Goal: Transaction & Acquisition: Purchase product/service

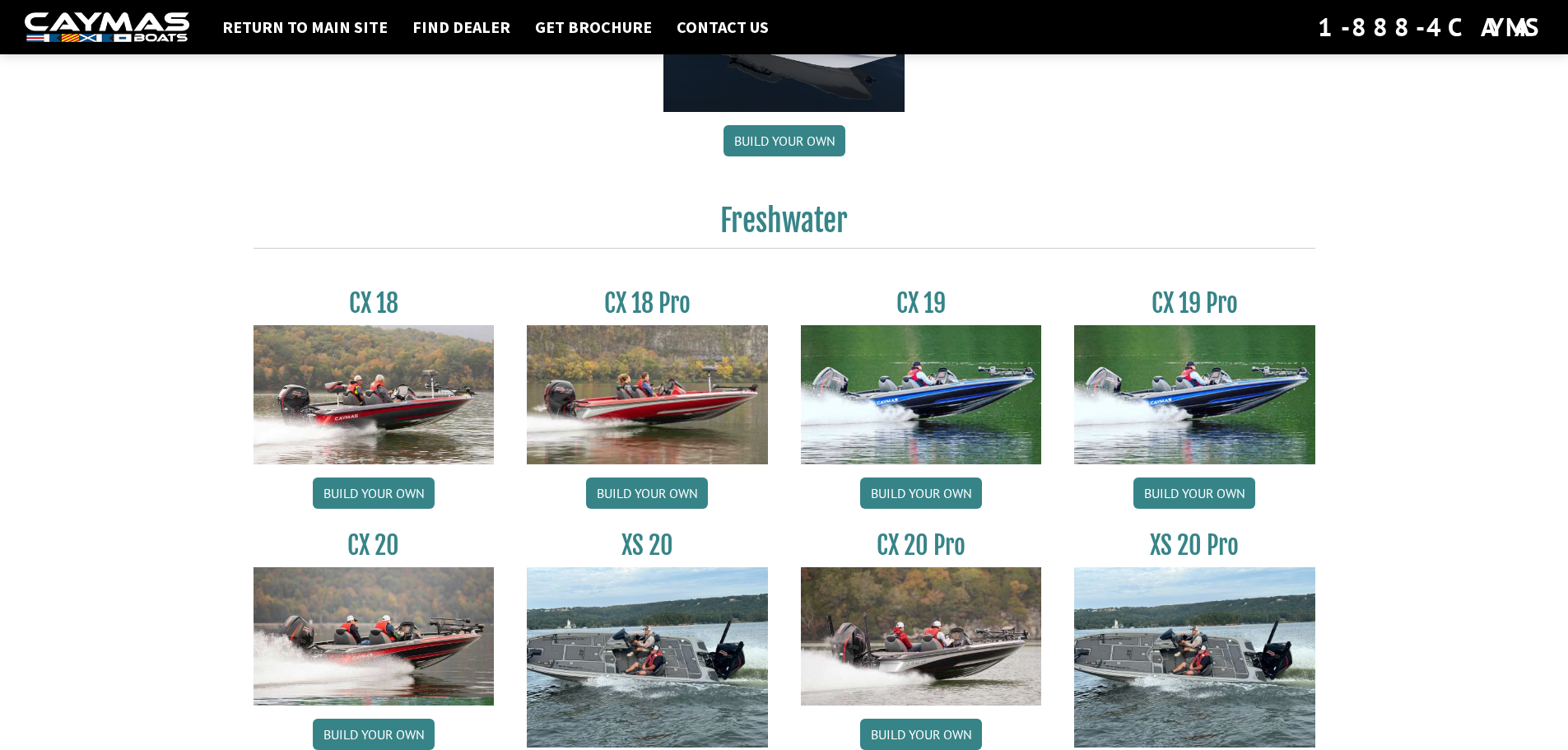
scroll to position [1400, 0]
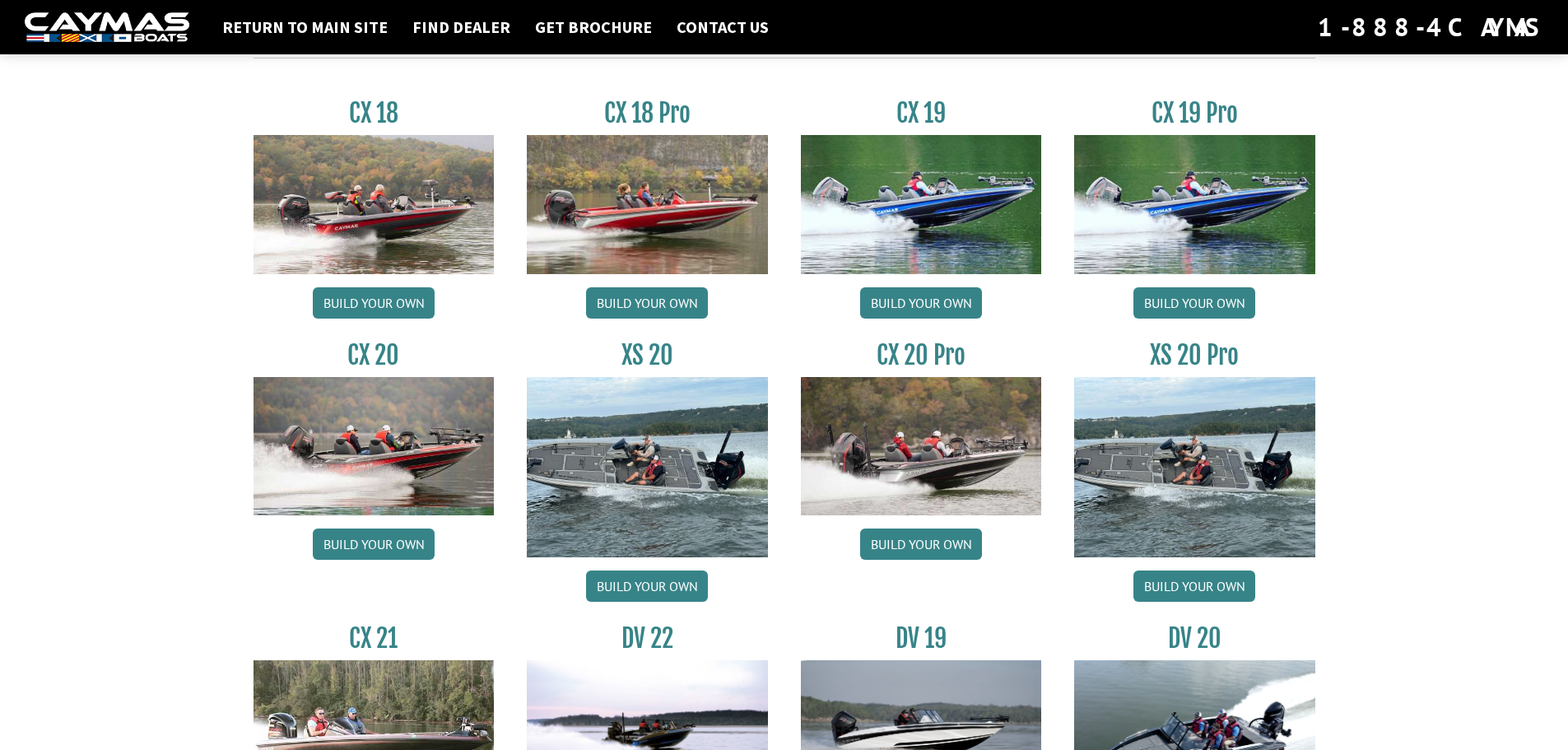
click at [384, 485] on img at bounding box center [373, 446] width 241 height 139
click at [940, 545] on link "Build your own" at bounding box center [921, 544] width 122 height 31
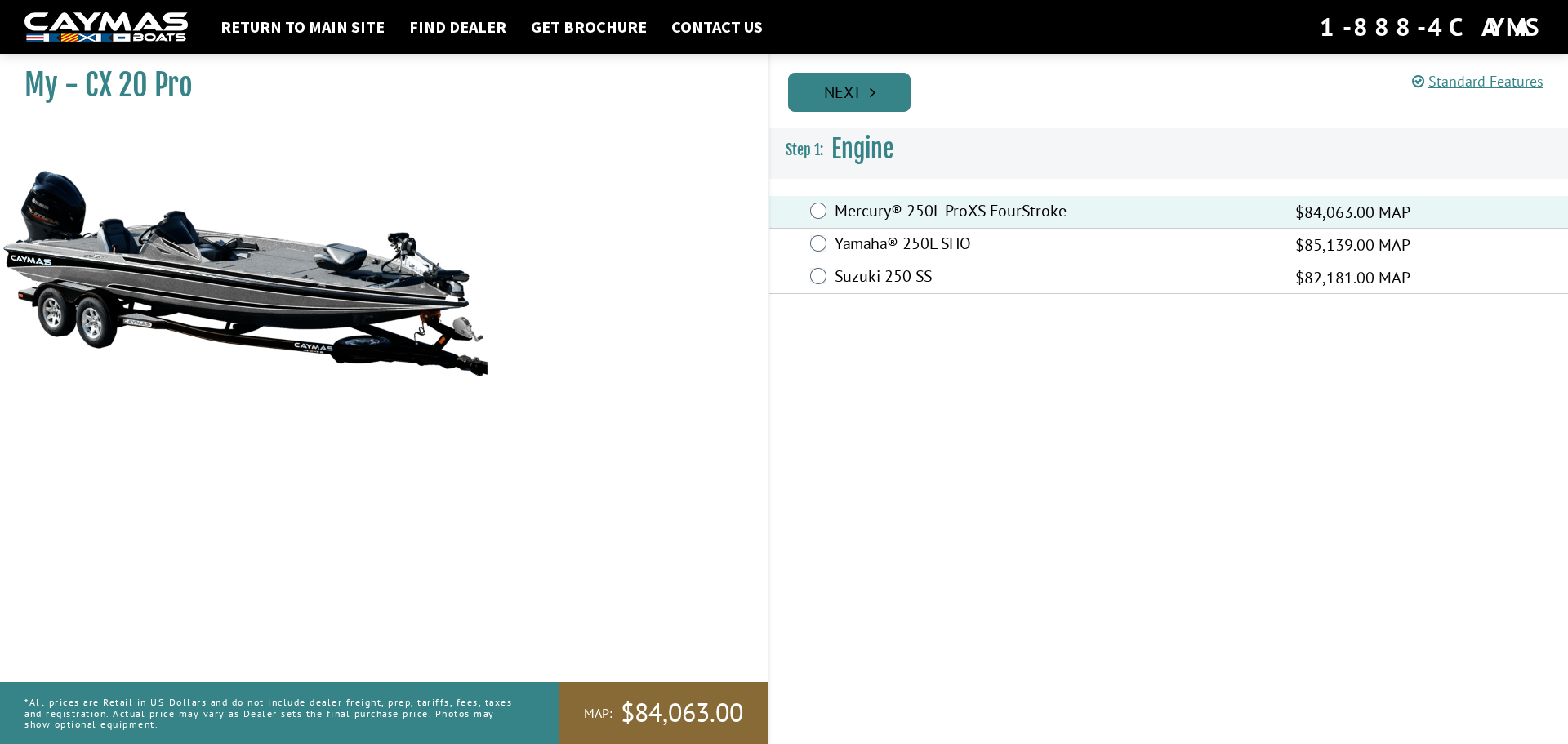
click at [867, 95] on link "Next" at bounding box center [848, 92] width 122 height 39
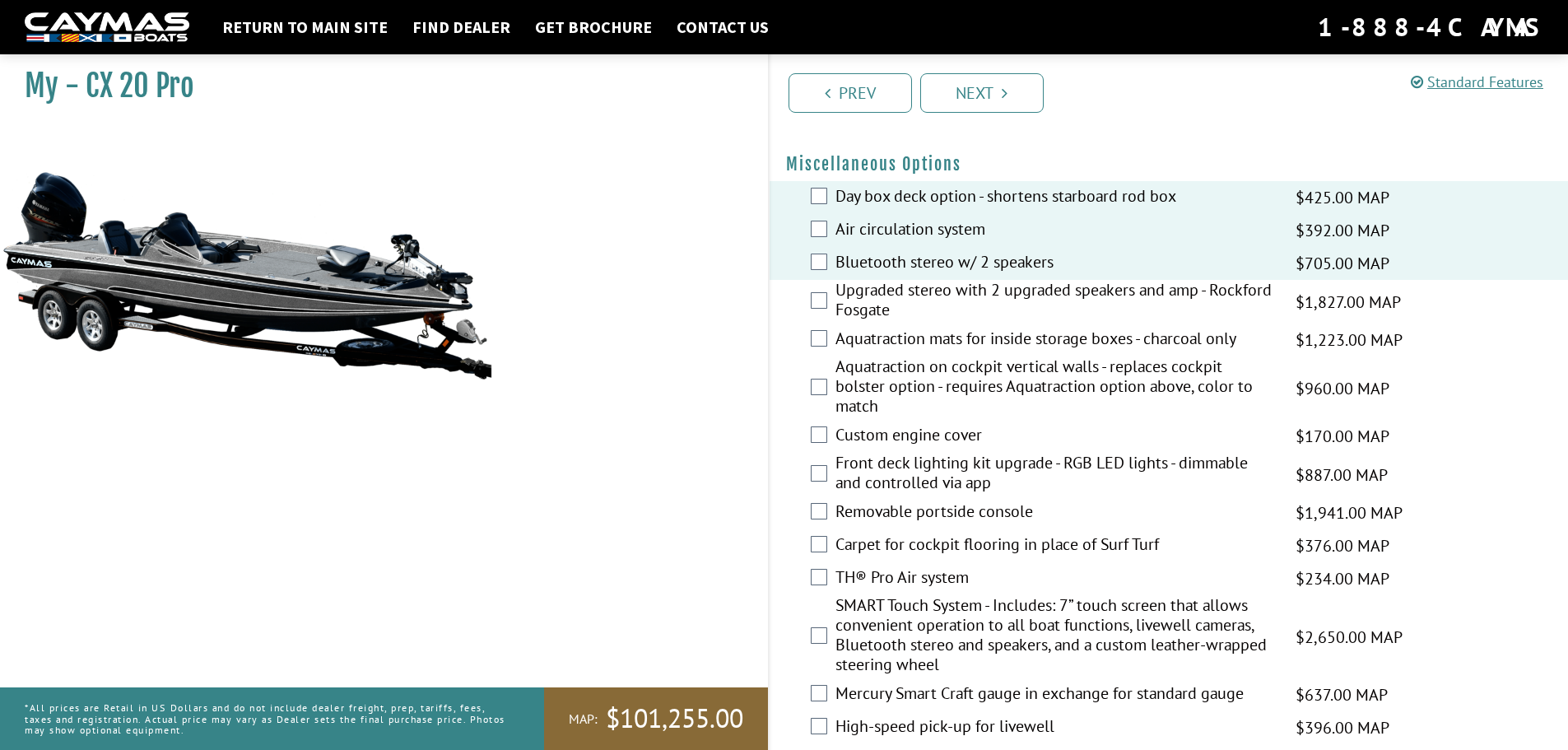
scroll to position [2059, 0]
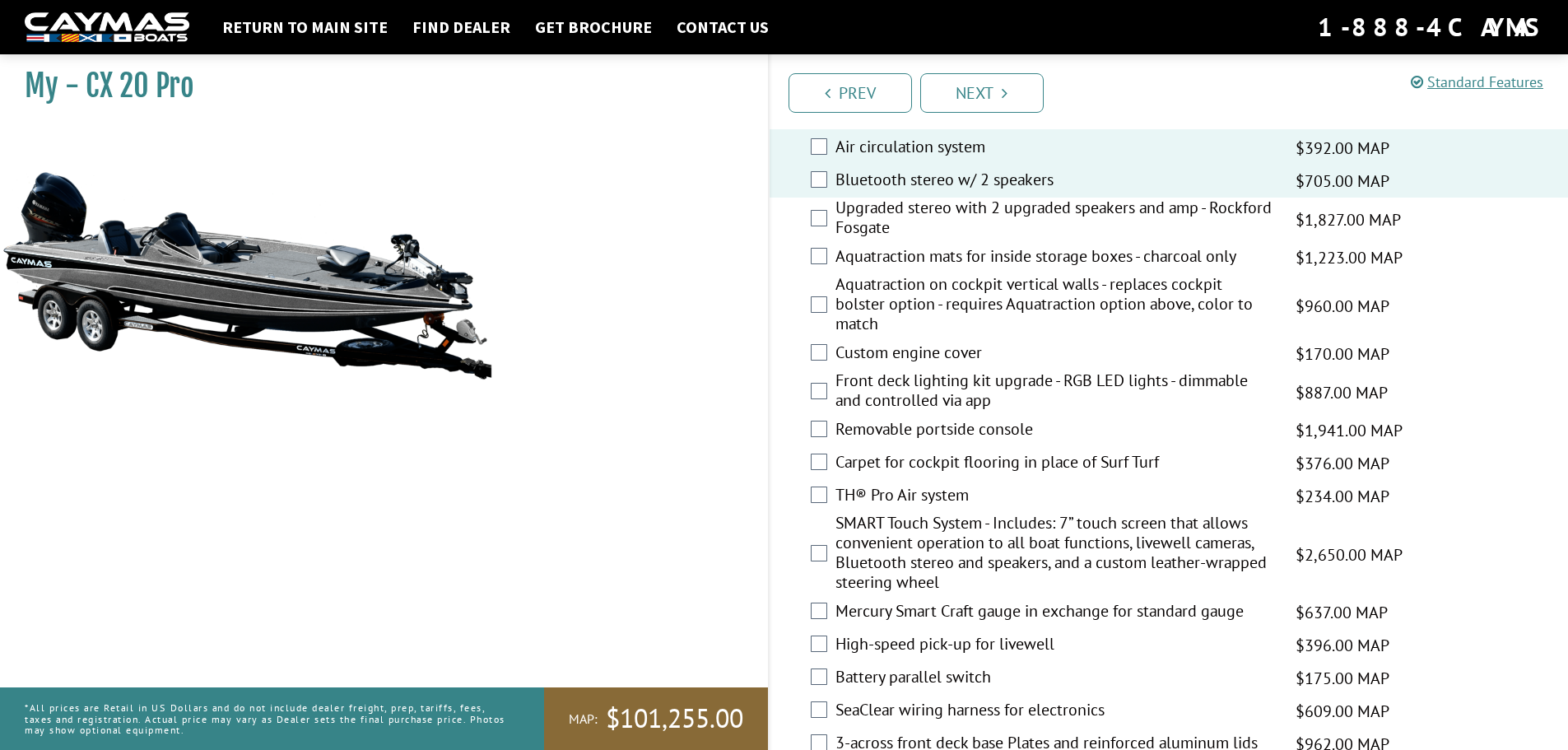
click at [832, 651] on div "High-speed pick-up for livewell $396.00 MAP $468.00 MSRP" at bounding box center [1169, 646] width 799 height 33
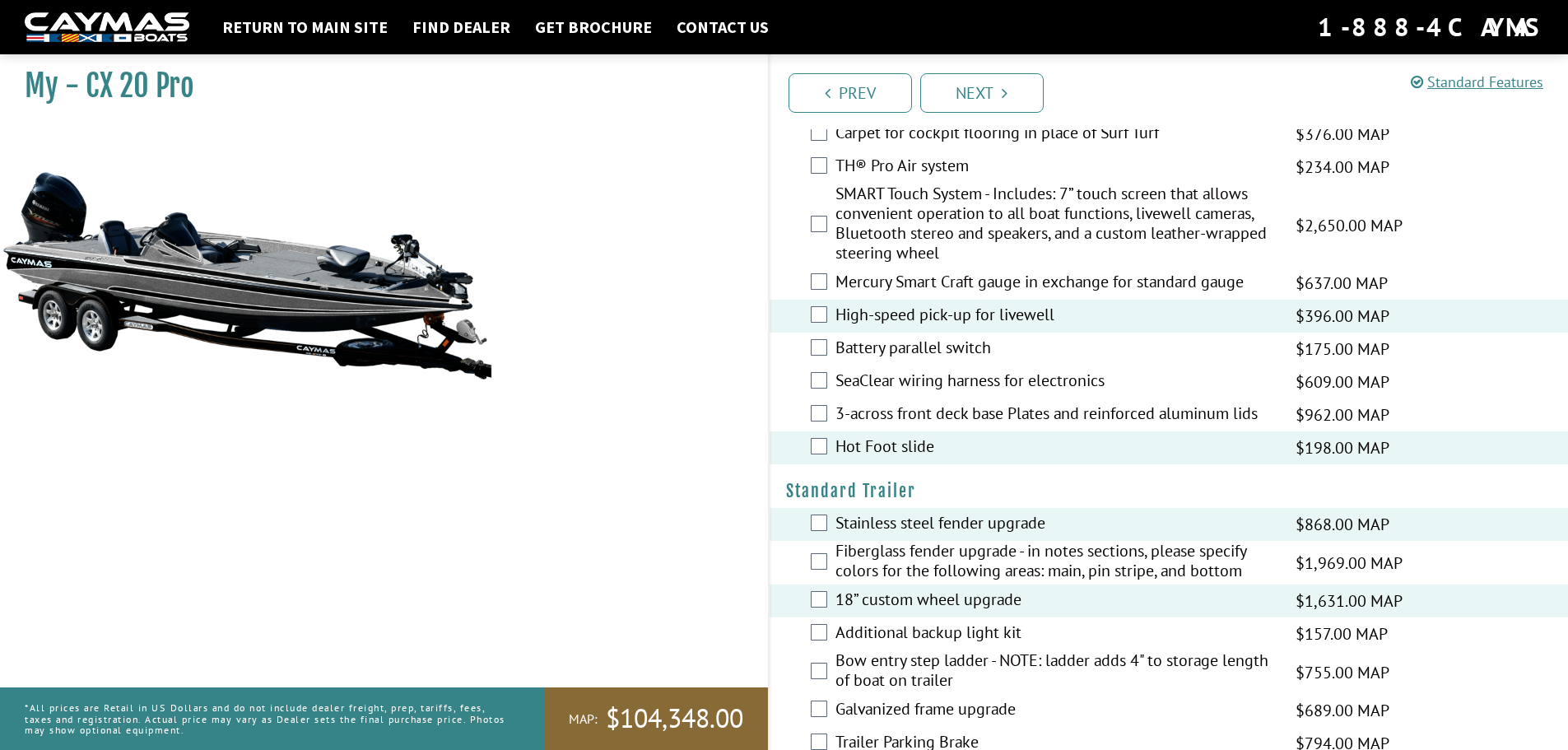
scroll to position [2471, 0]
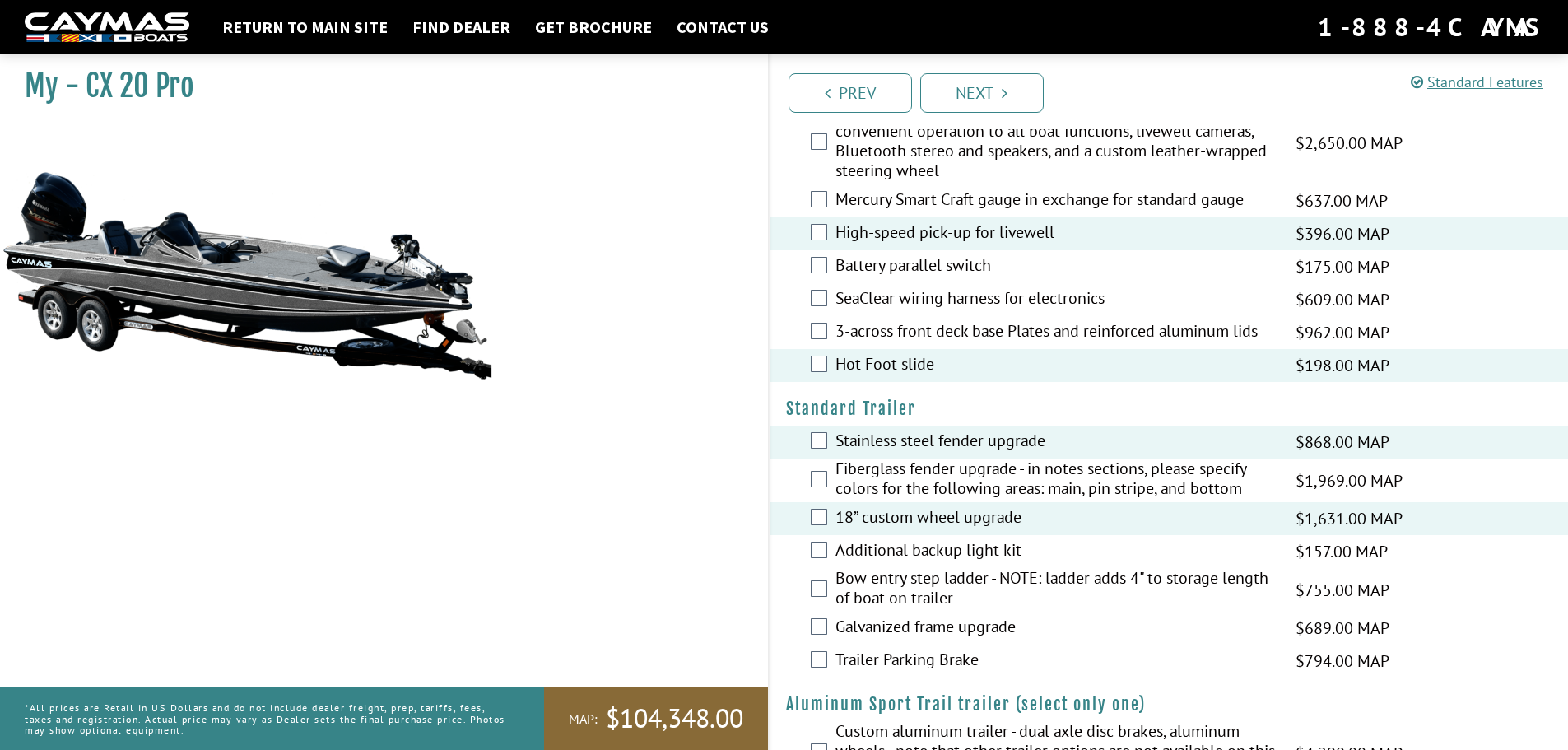
click at [827, 589] on div "Bow entry step ladder - NOTE: ladder adds 4" to storage length of boat on trail…" at bounding box center [1169, 590] width 799 height 44
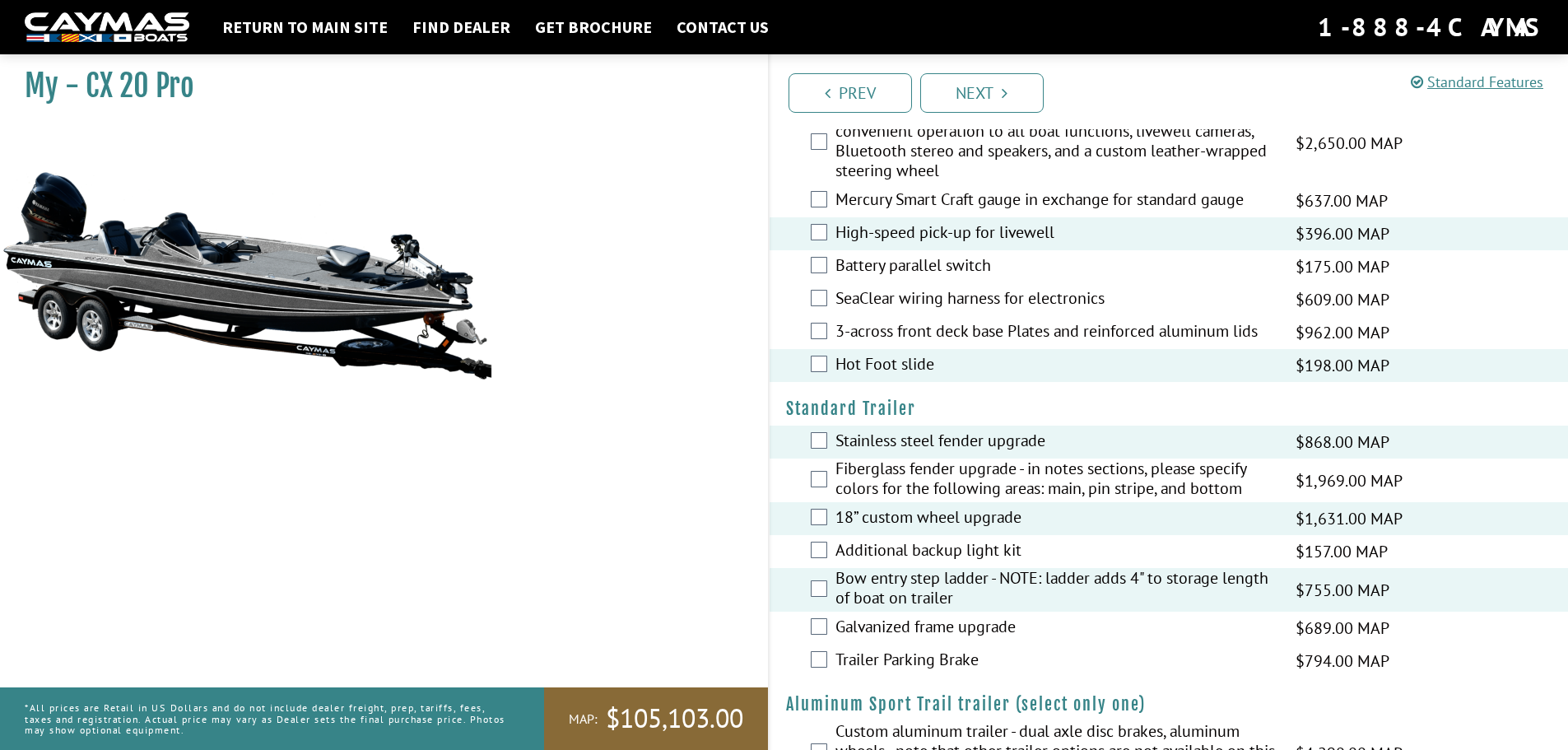
scroll to position [2537, 0]
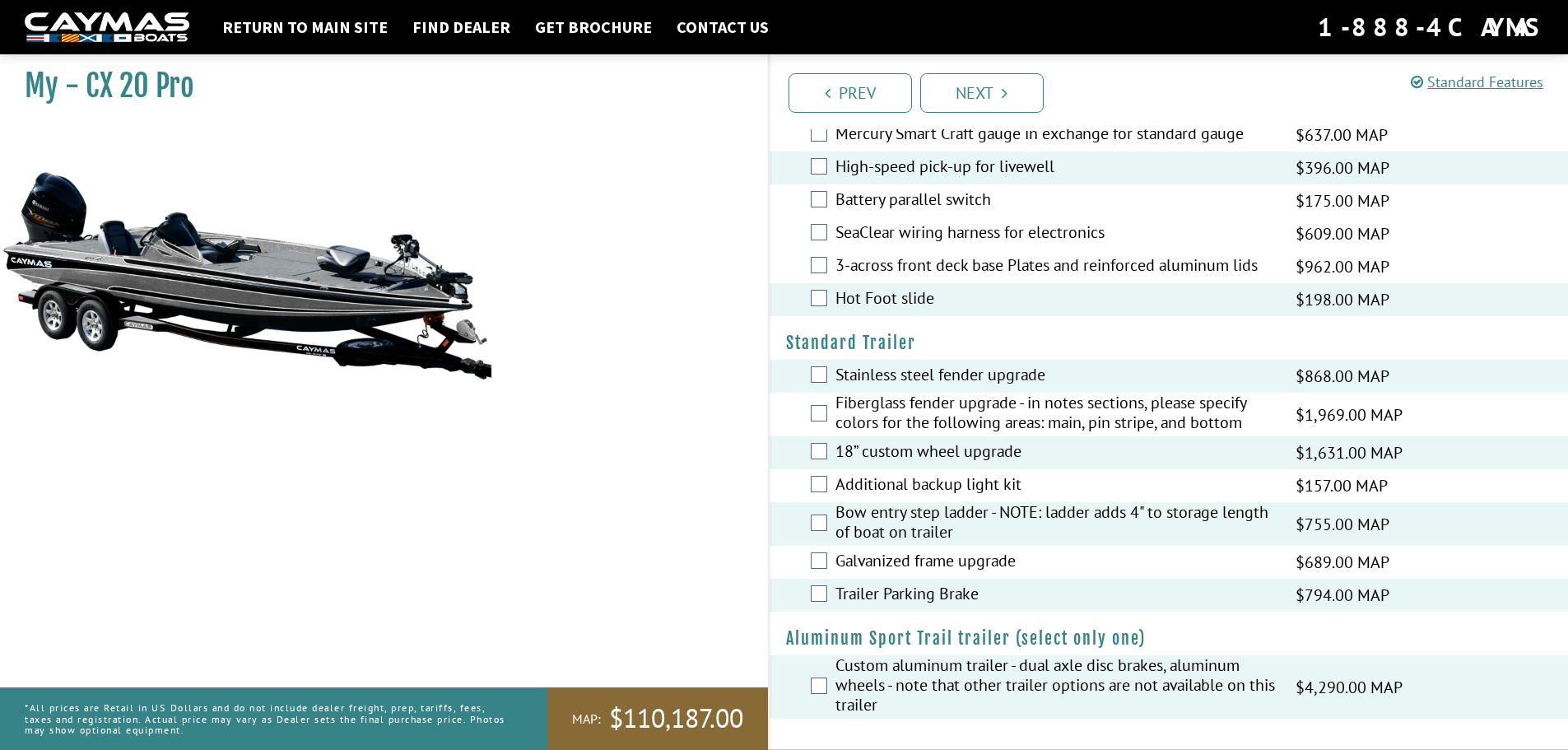
click at [827, 203] on div "Battery parallel switch $175.00 MAP $206.00 MSRP" at bounding box center [1169, 201] width 799 height 33
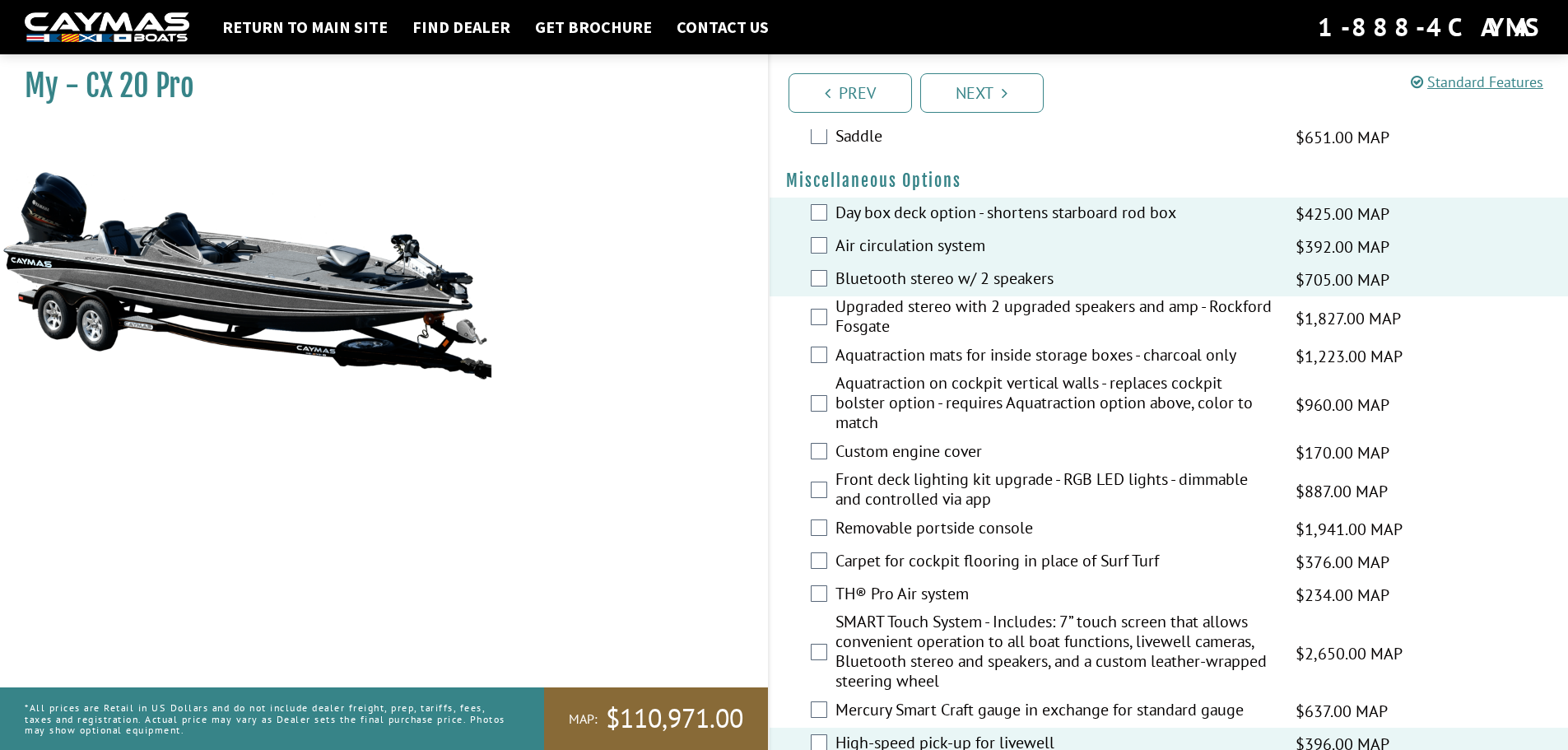
scroll to position [1877, 0]
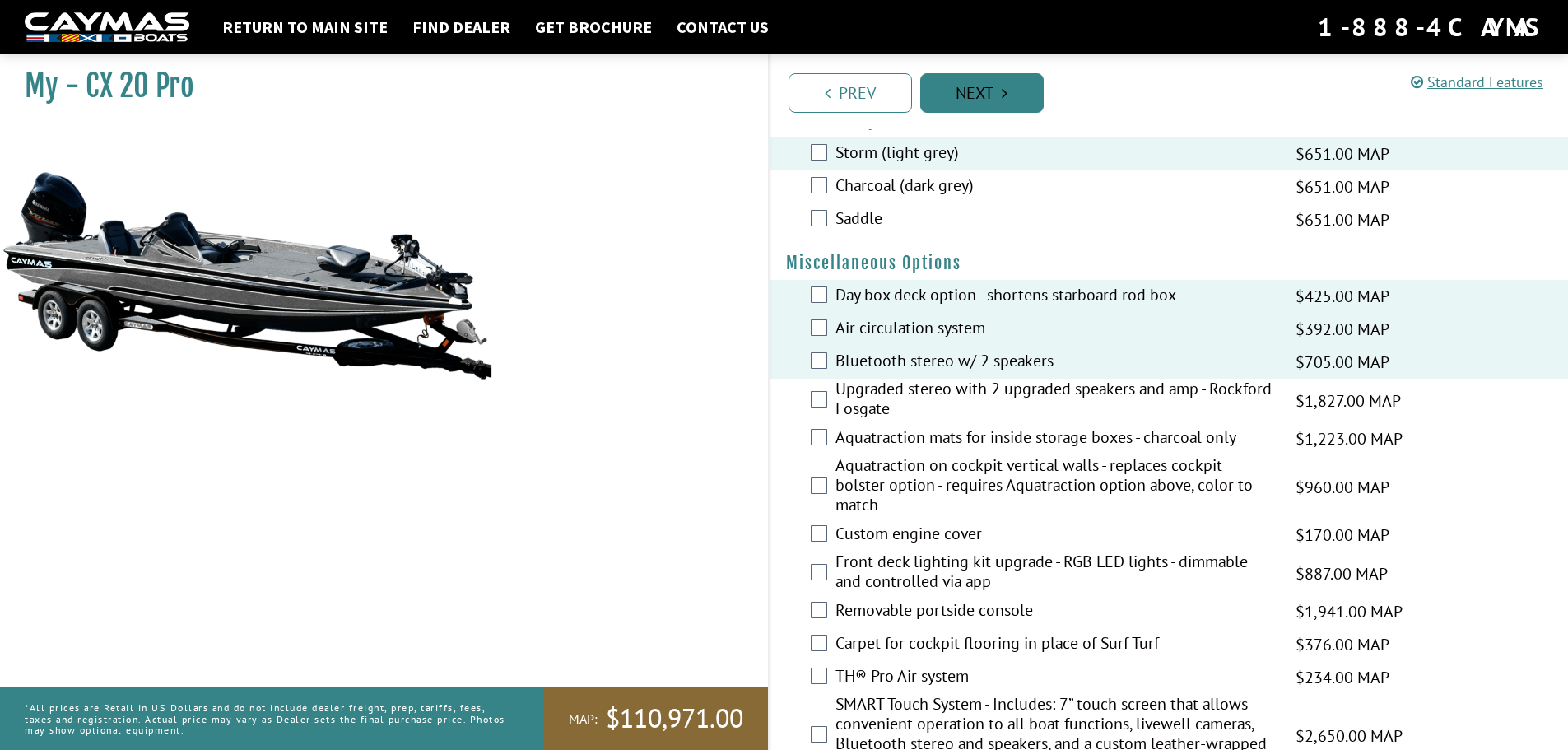
click at [967, 101] on link "Next" at bounding box center [981, 93] width 123 height 40
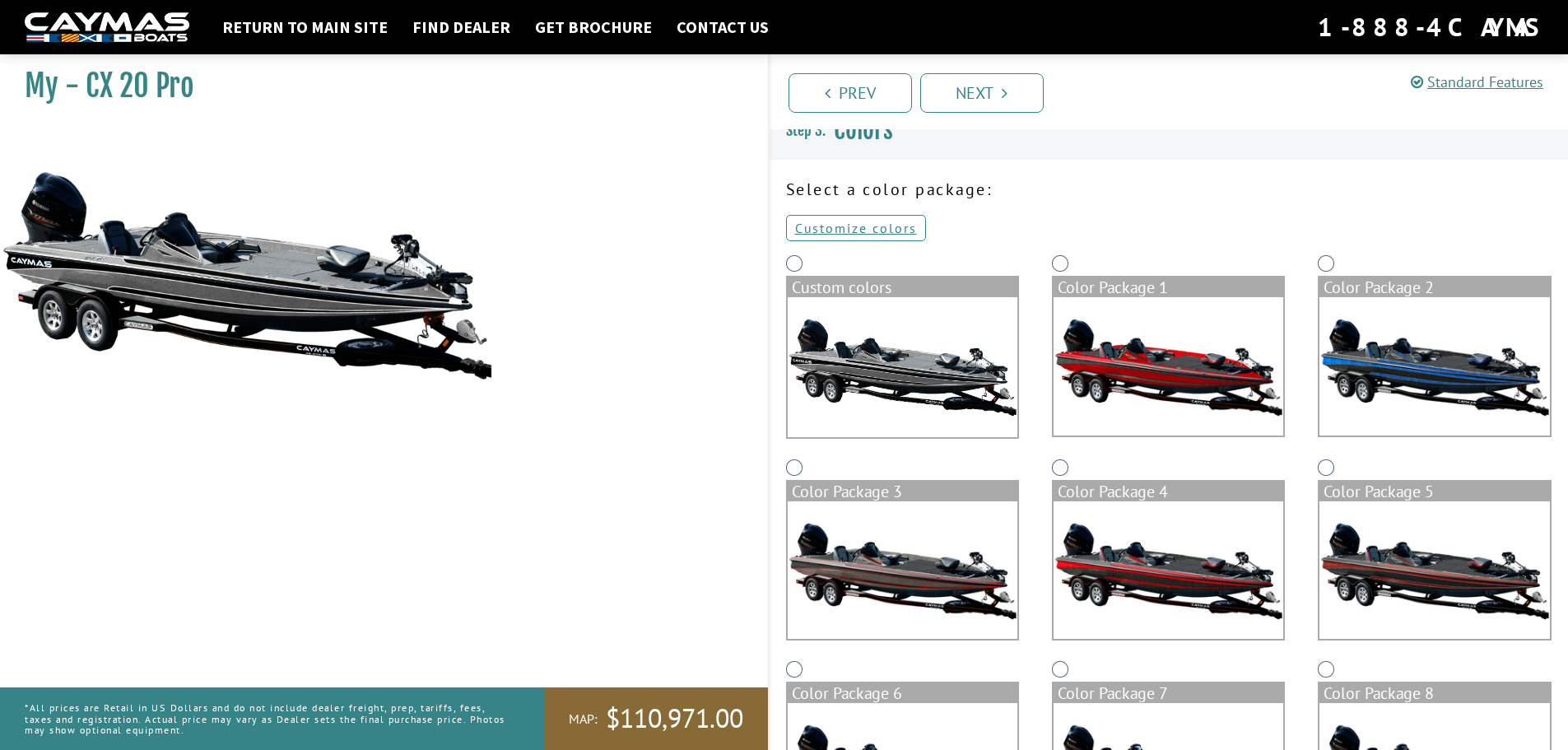
scroll to position [17, 0]
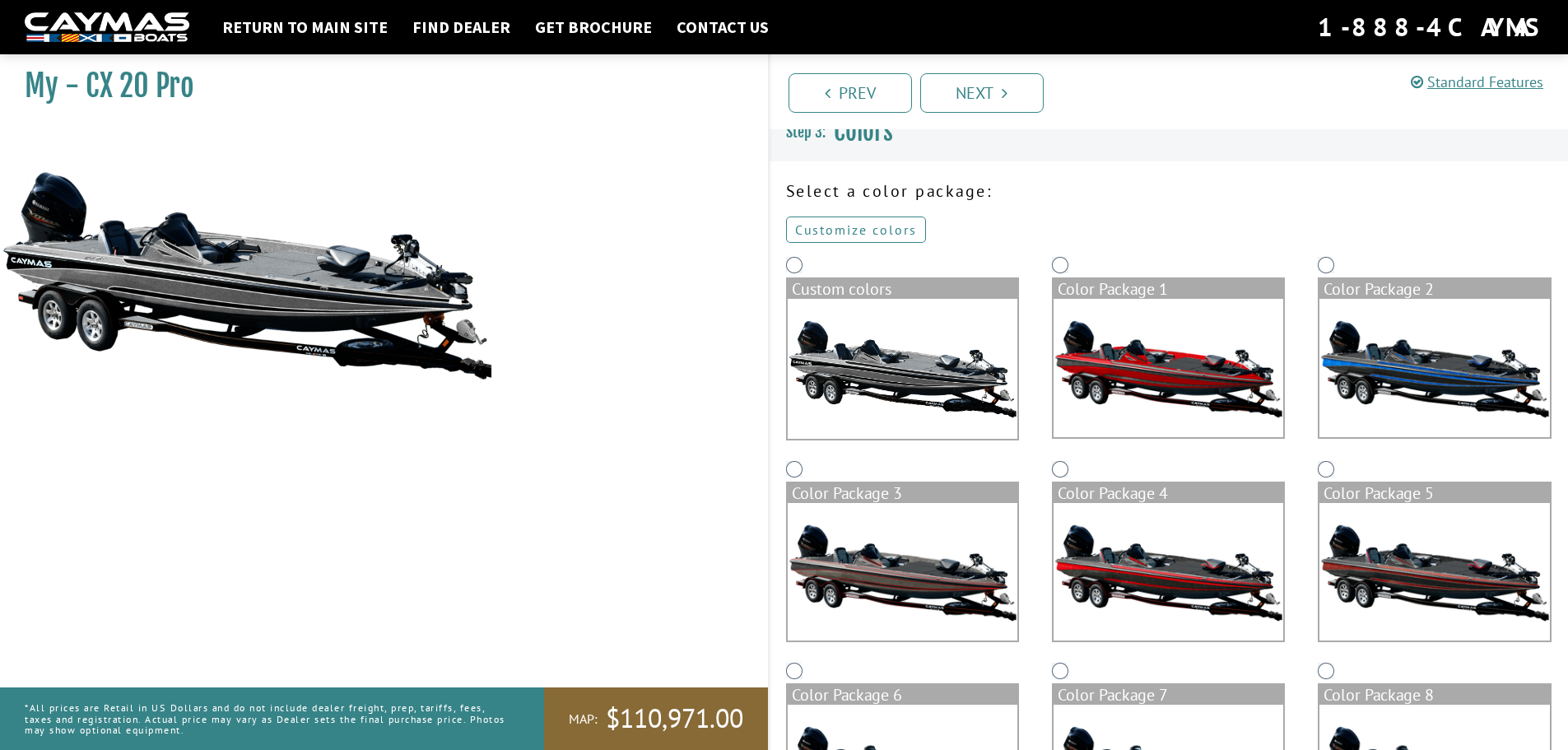
click at [877, 232] on link "Customize colors" at bounding box center [856, 229] width 140 height 26
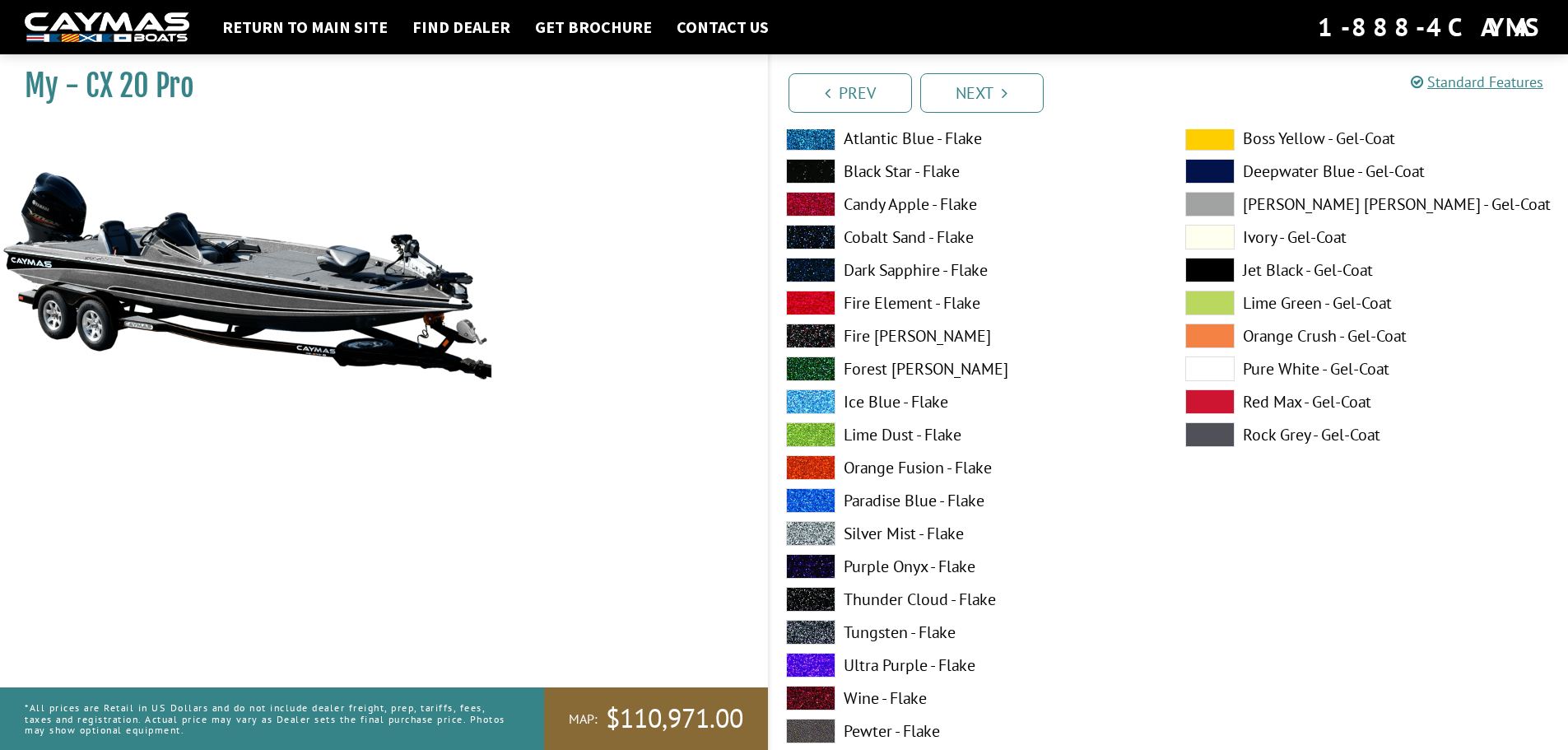
scroll to position [182, 0]
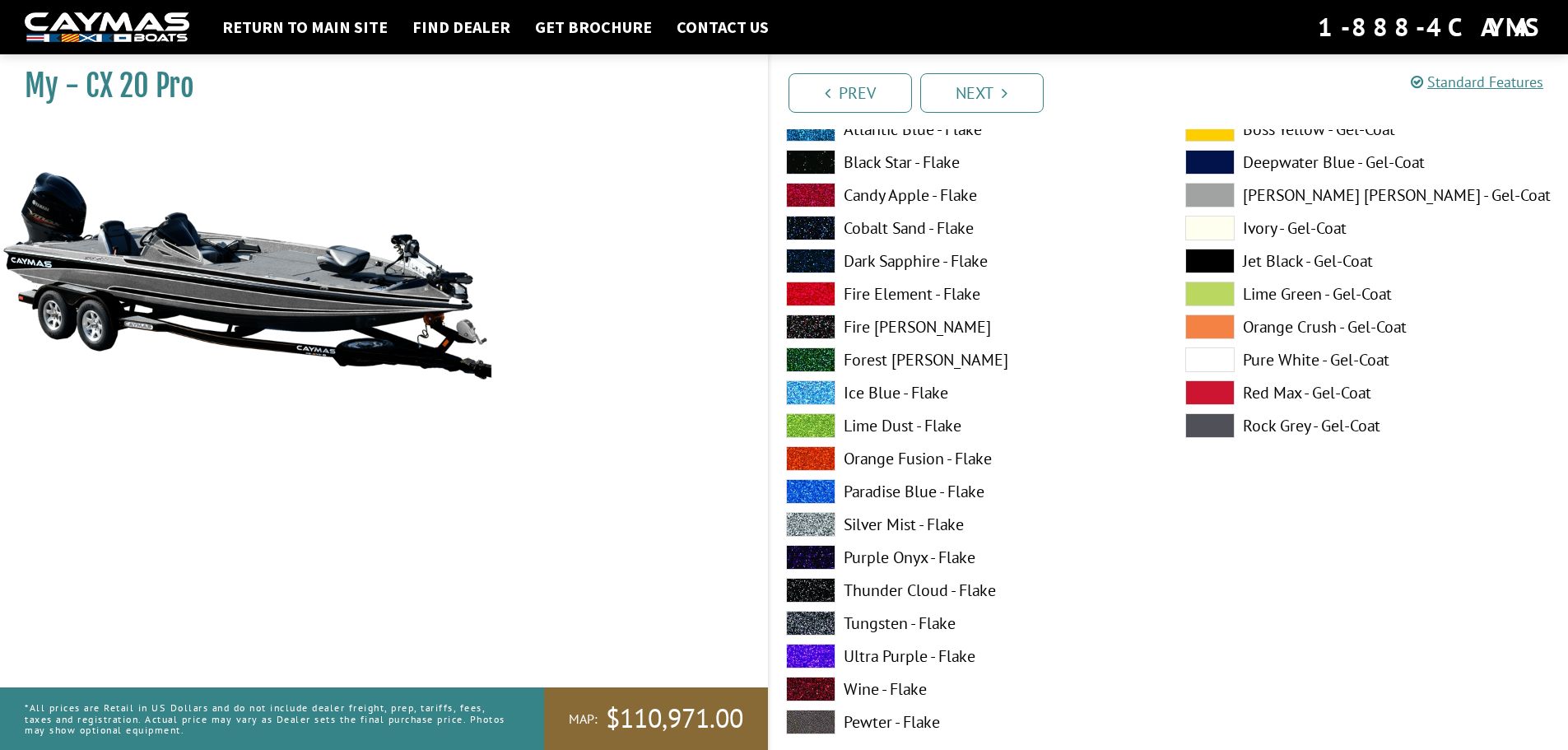
click at [884, 526] on label "Silver Mist - Flake" at bounding box center [970, 524] width 367 height 24
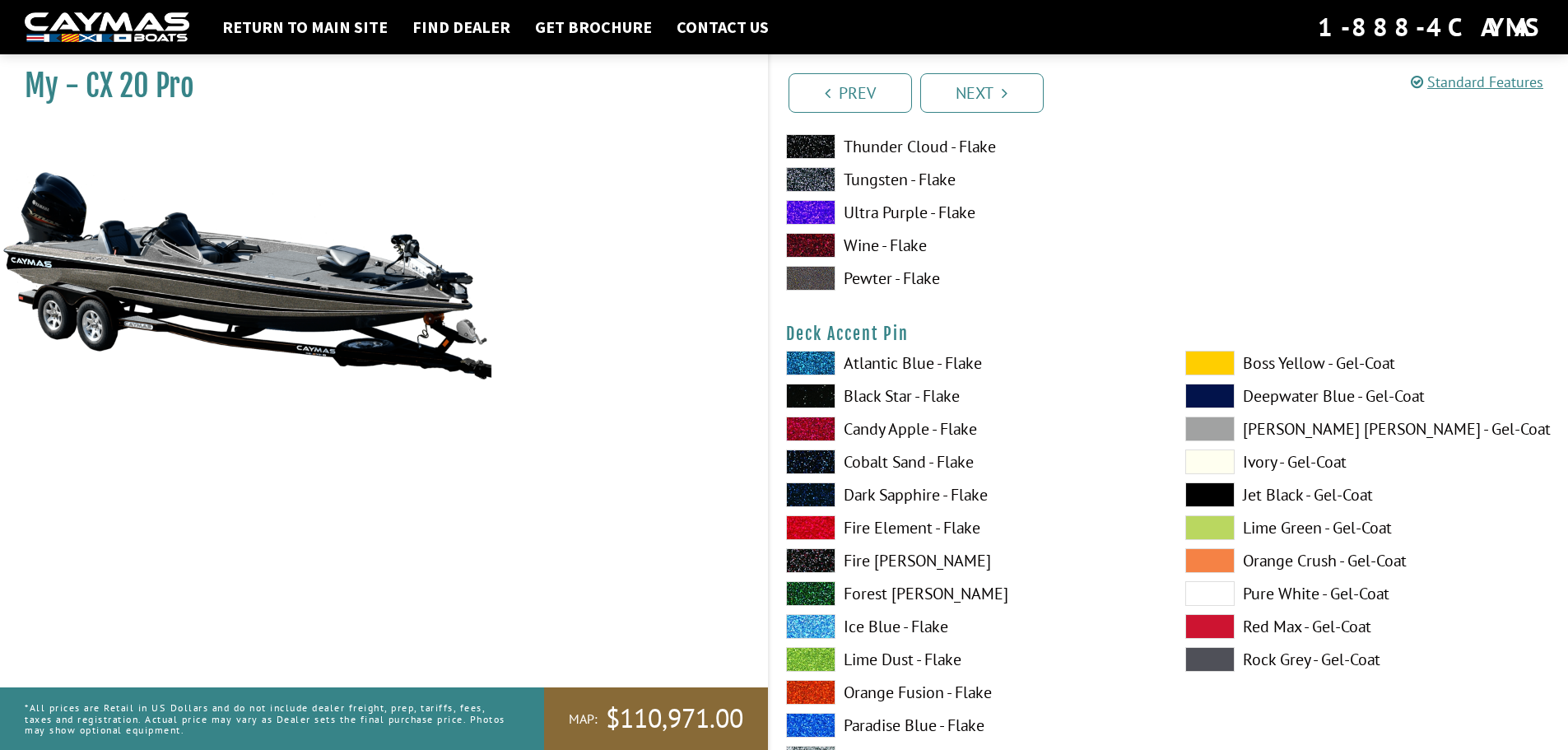
scroll to position [1335, 0]
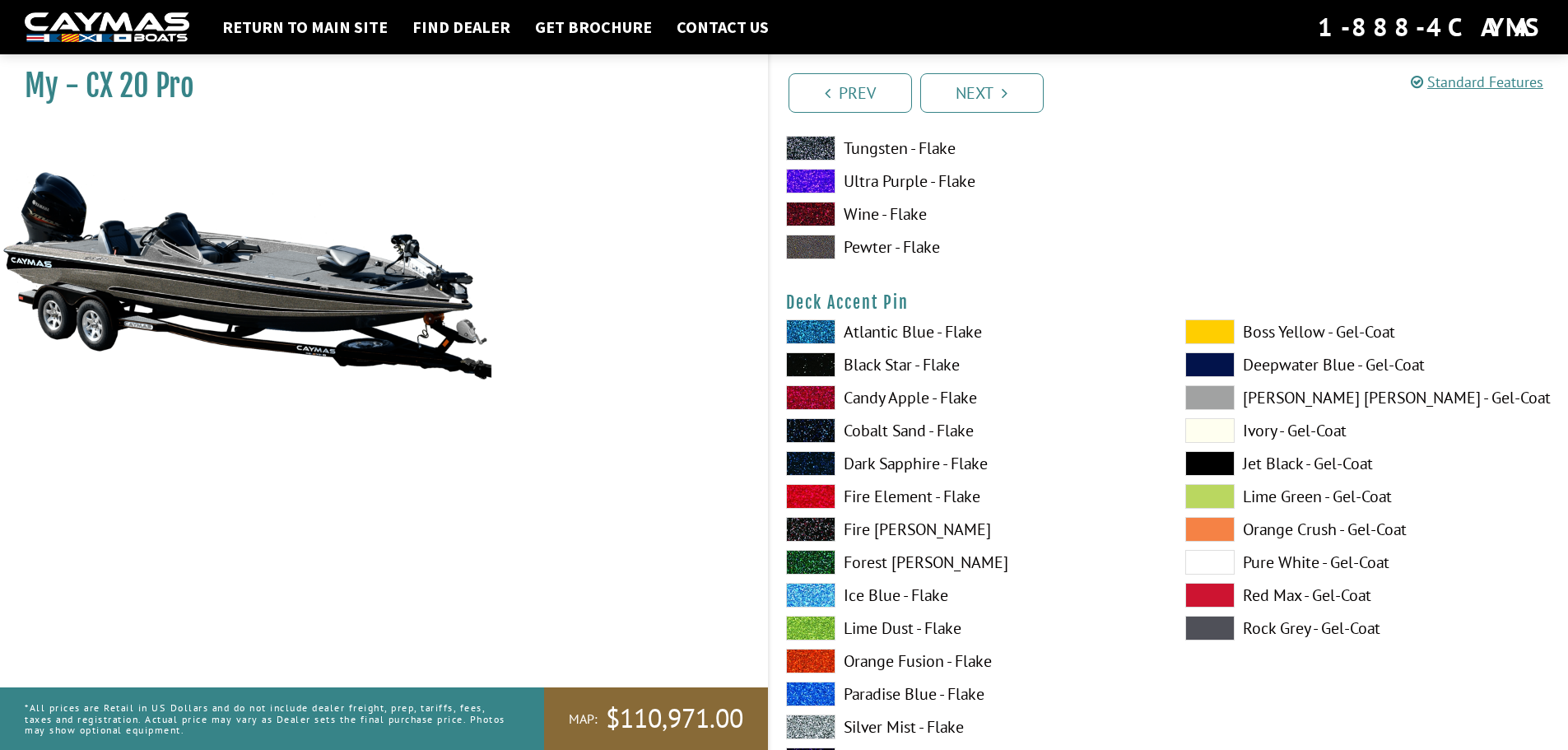
click at [887, 629] on label "Lime Dust - Flake" at bounding box center [970, 628] width 367 height 24
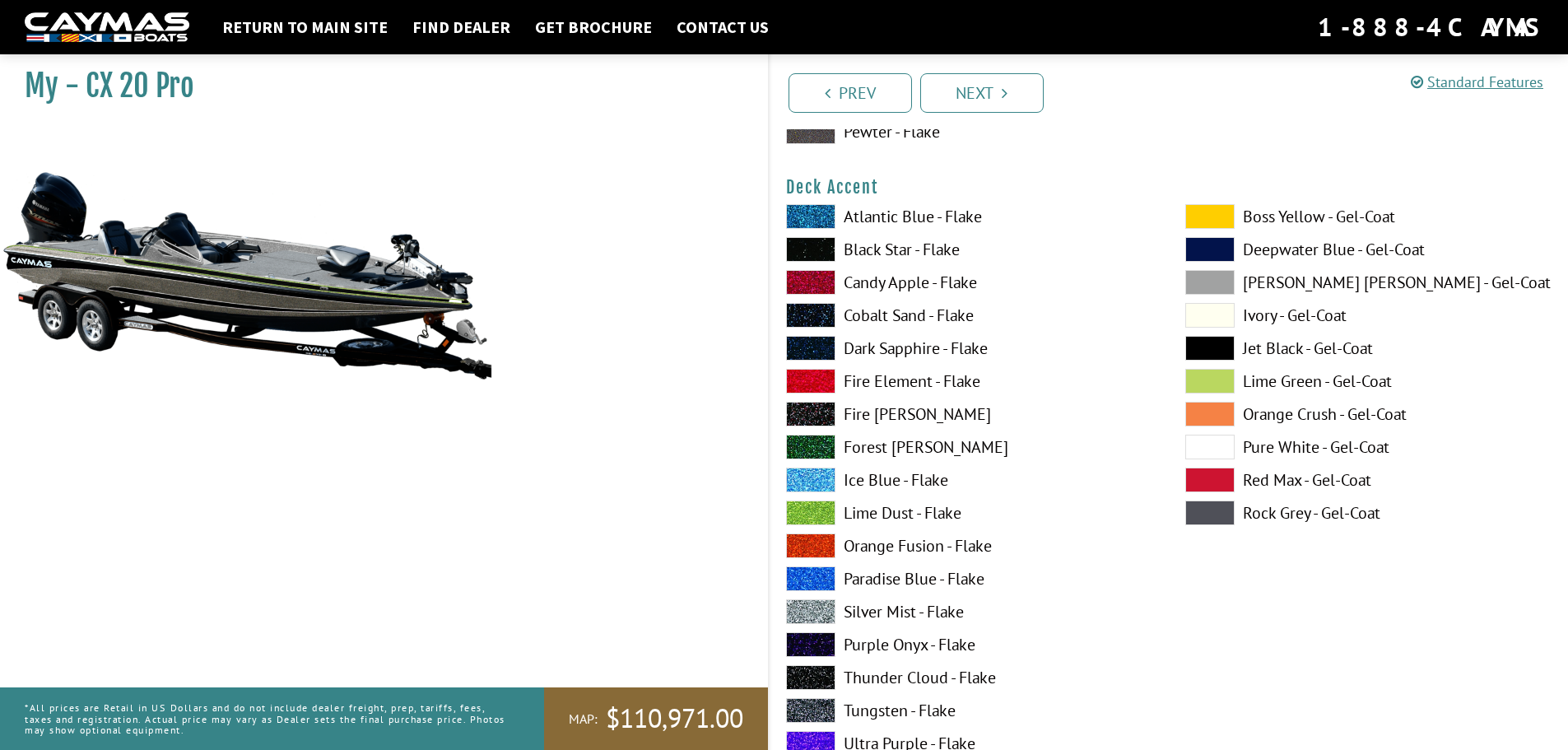
scroll to position [759, 0]
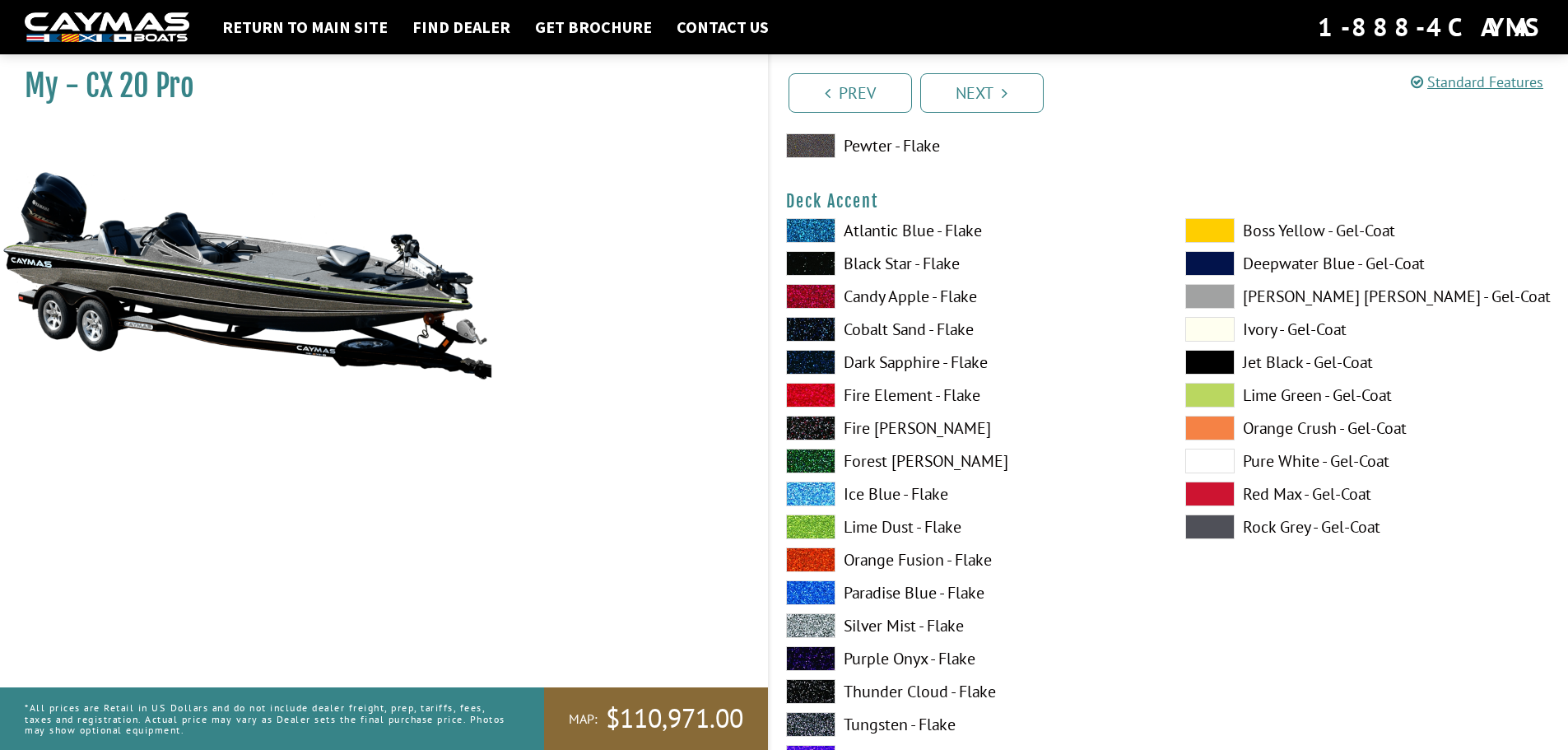
click at [810, 621] on span at bounding box center [811, 625] width 49 height 24
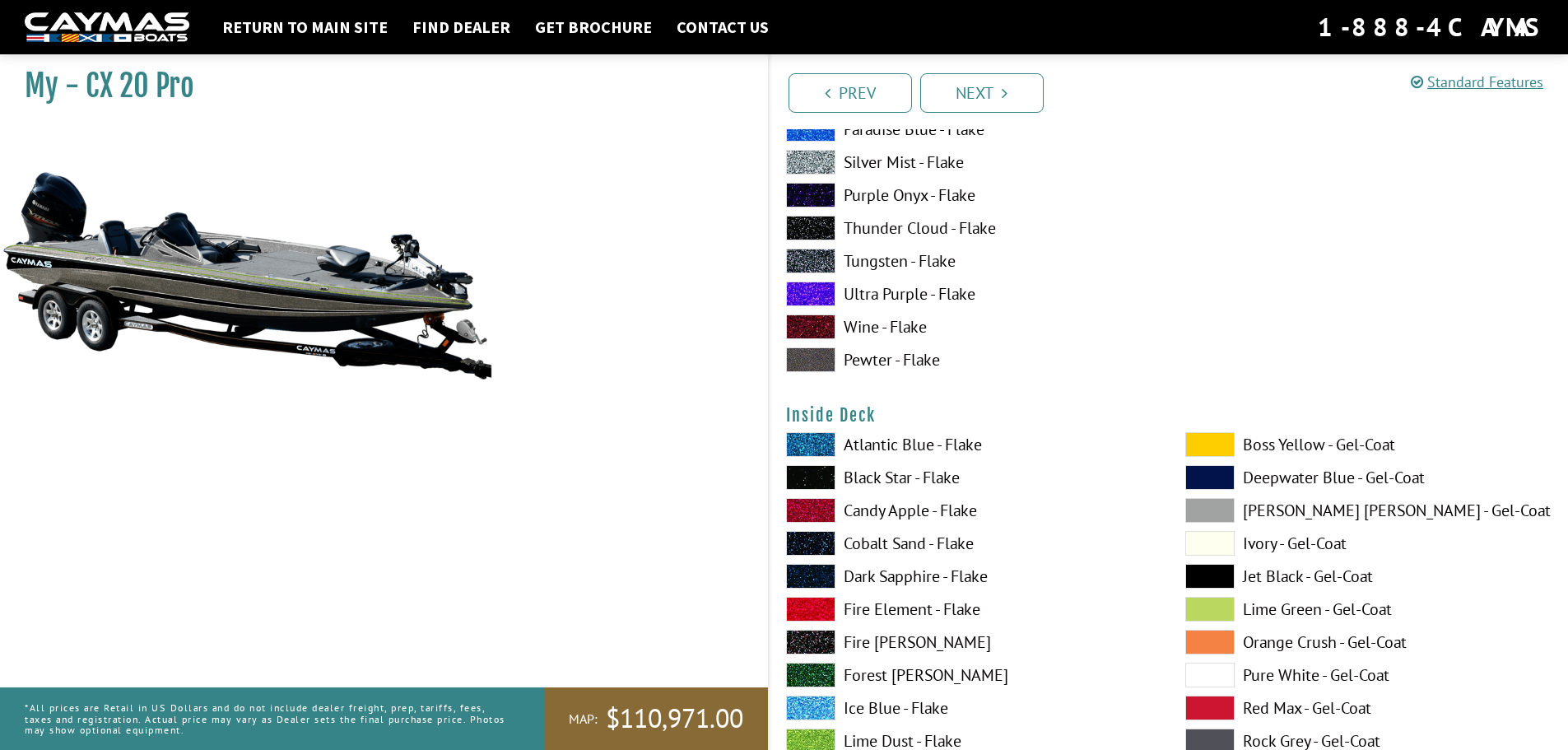
scroll to position [3295, 0]
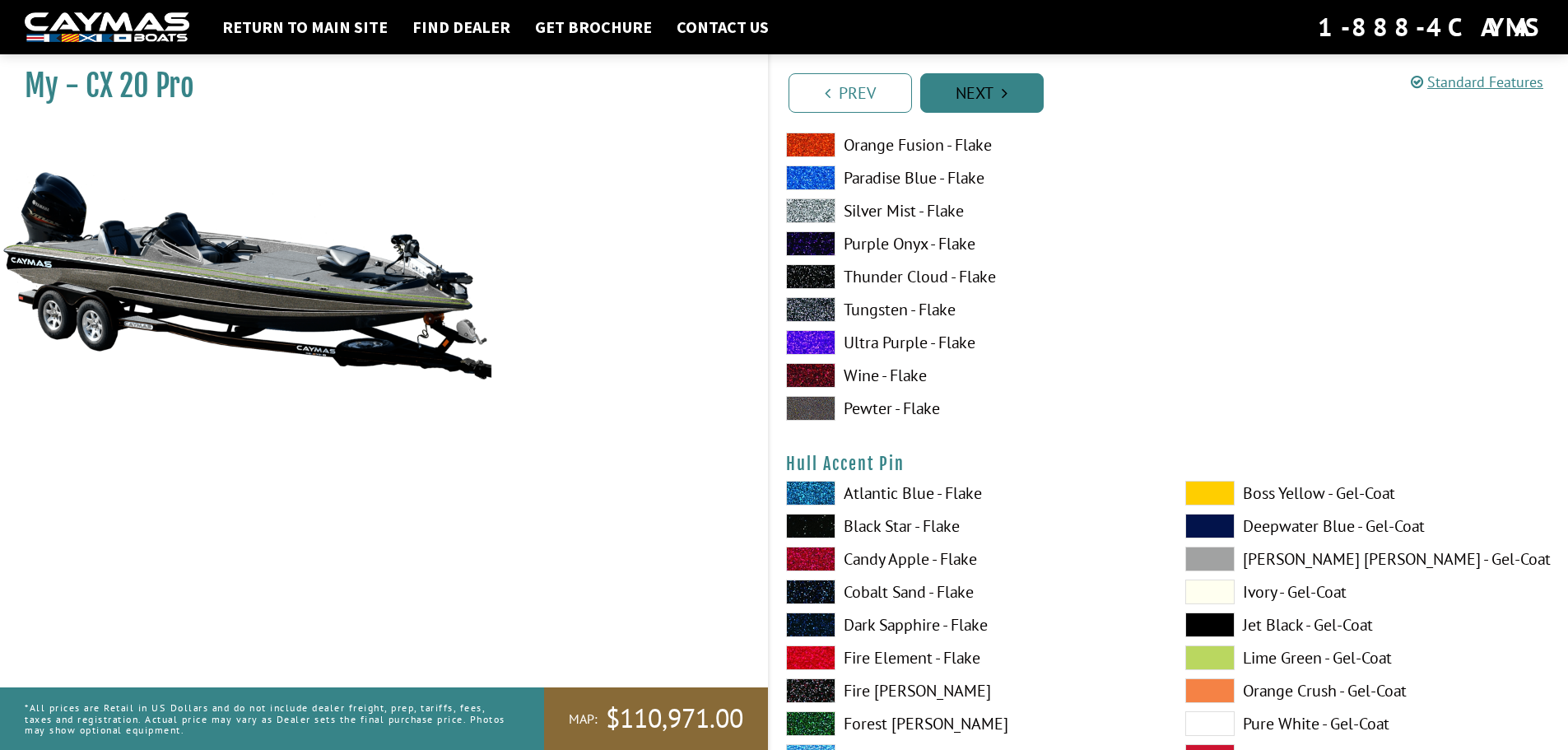
click at [967, 99] on link "Next" at bounding box center [981, 93] width 123 height 40
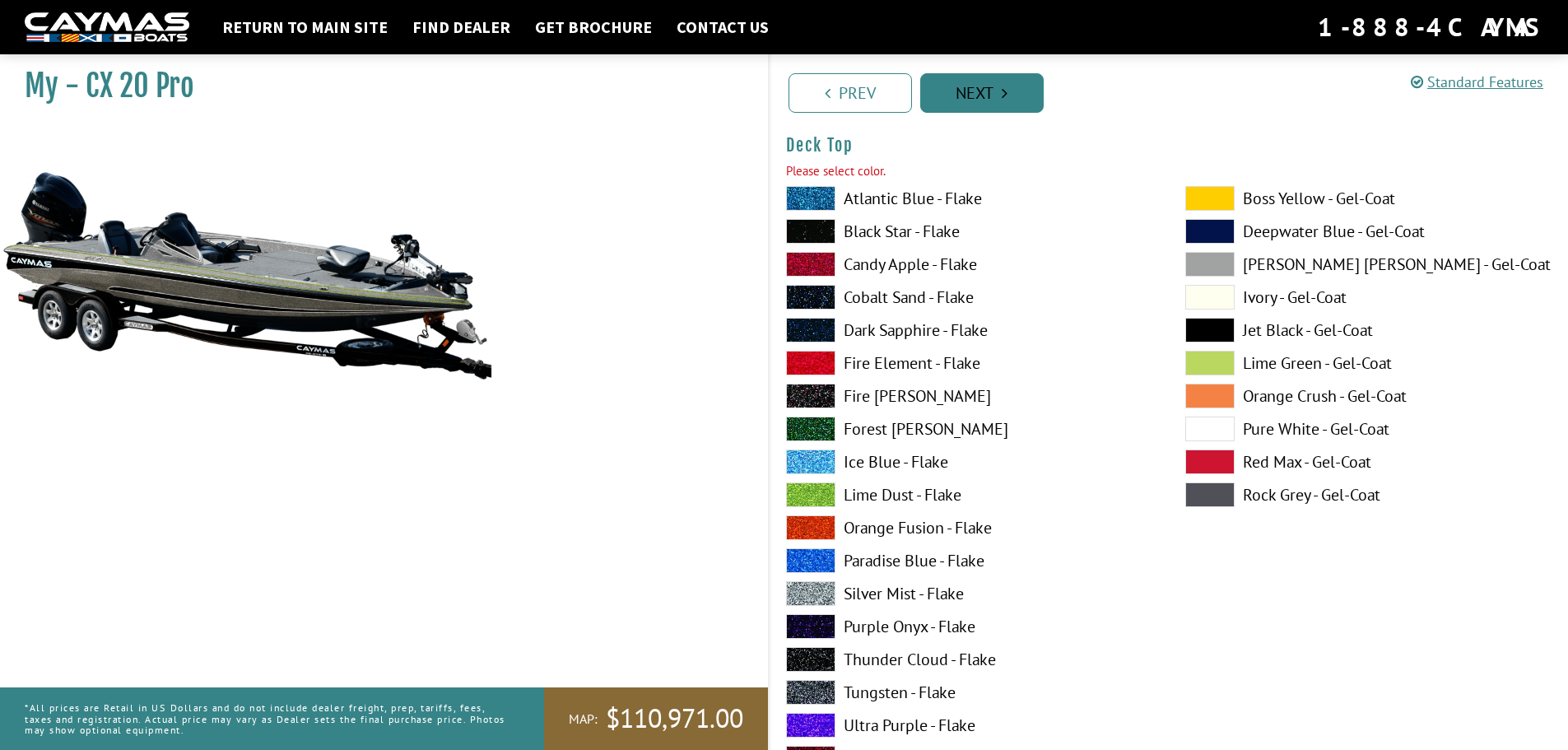
scroll to position [2168, 0]
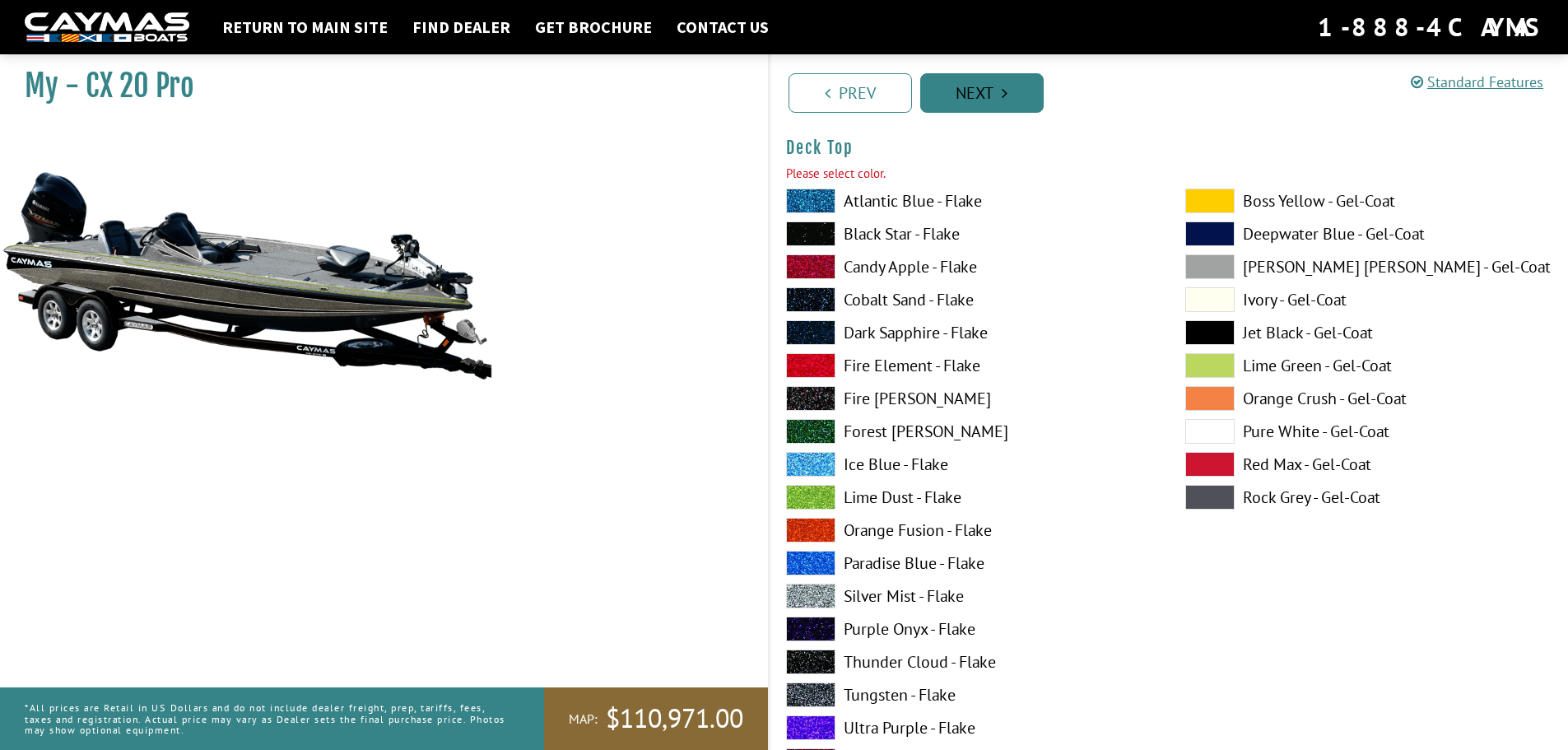
click at [975, 99] on link "Next" at bounding box center [981, 93] width 123 height 40
click at [809, 598] on span at bounding box center [811, 596] width 49 height 24
click at [804, 591] on span at bounding box center [811, 596] width 49 height 24
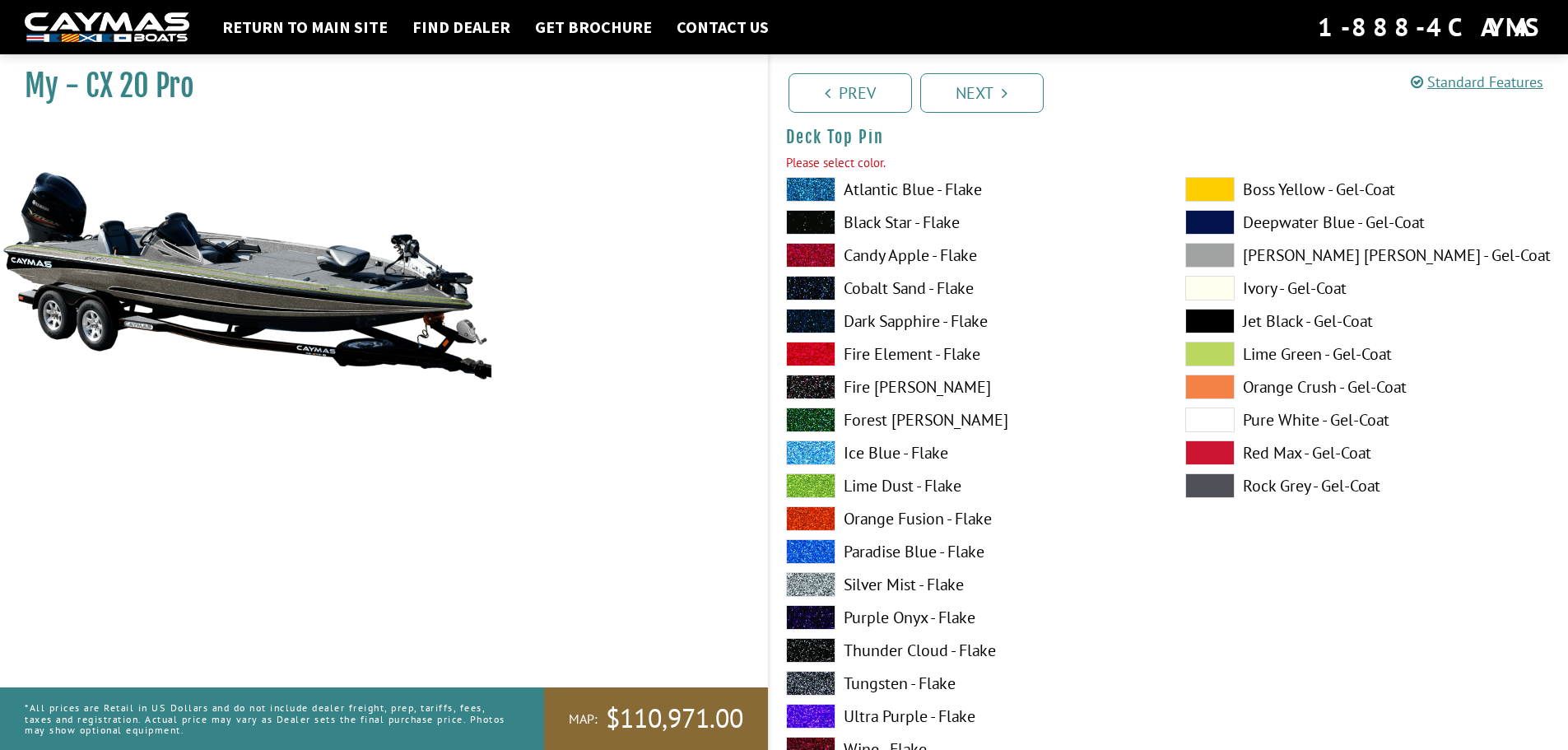
scroll to position [2909, 0]
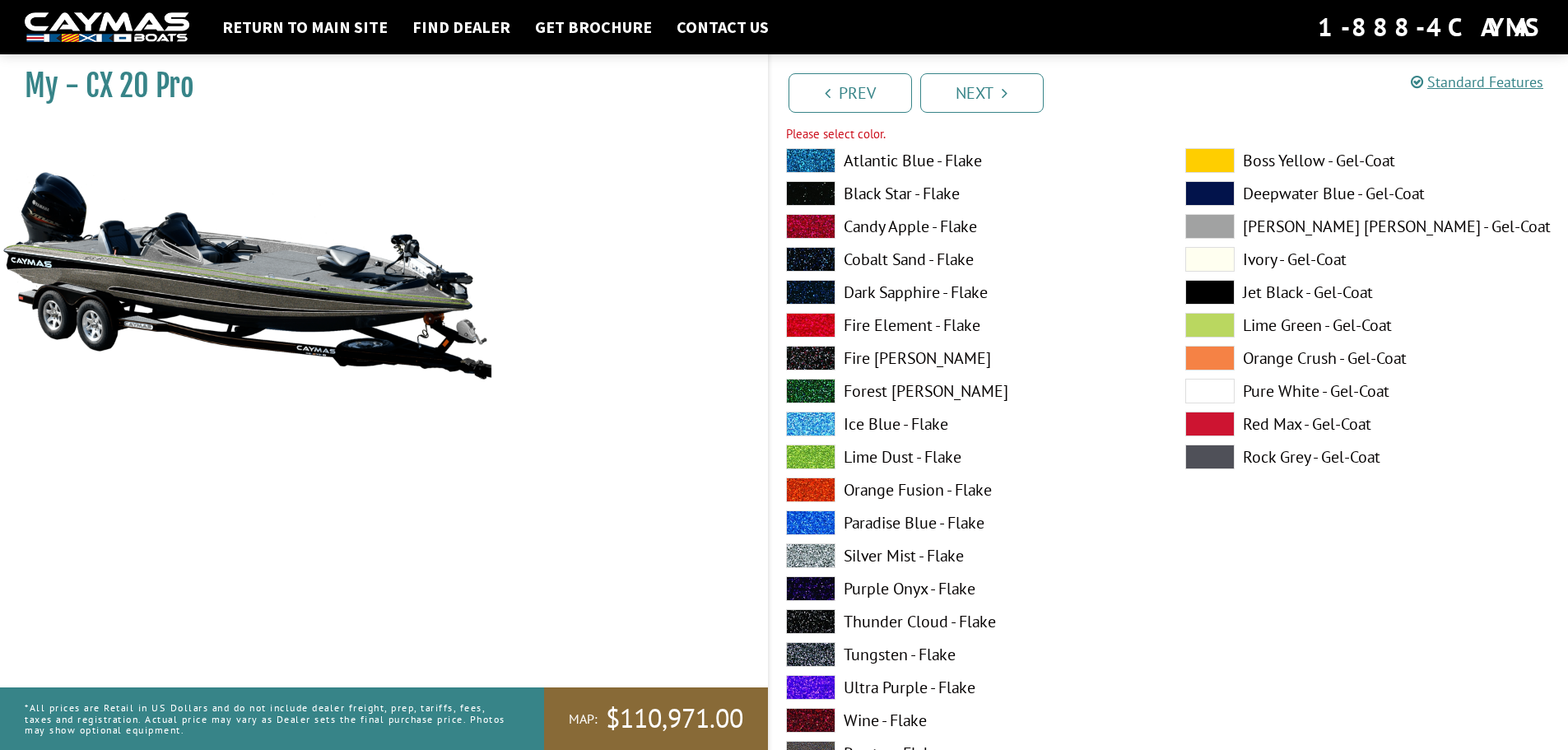
click at [804, 560] on span at bounding box center [811, 555] width 49 height 24
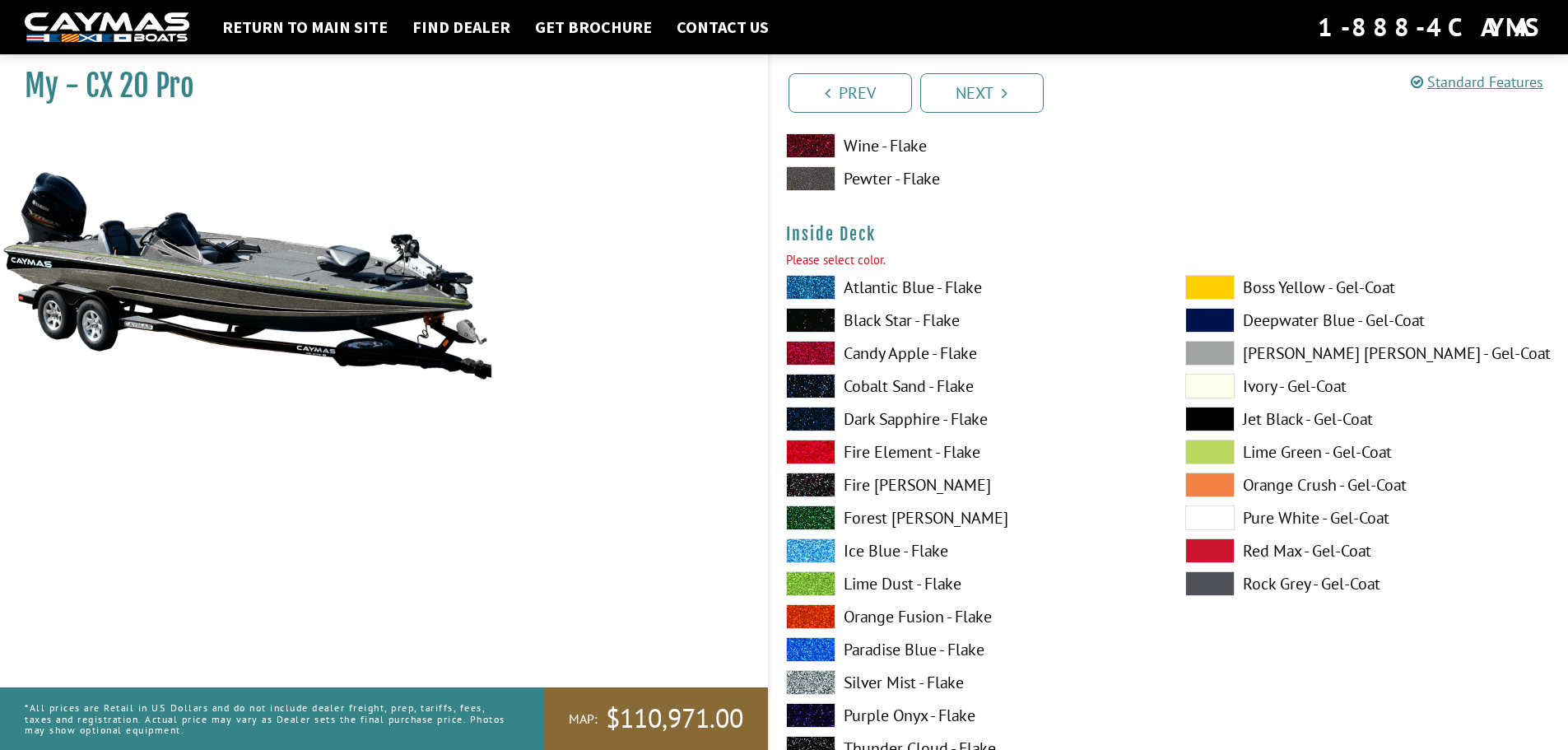
scroll to position [3485, 0]
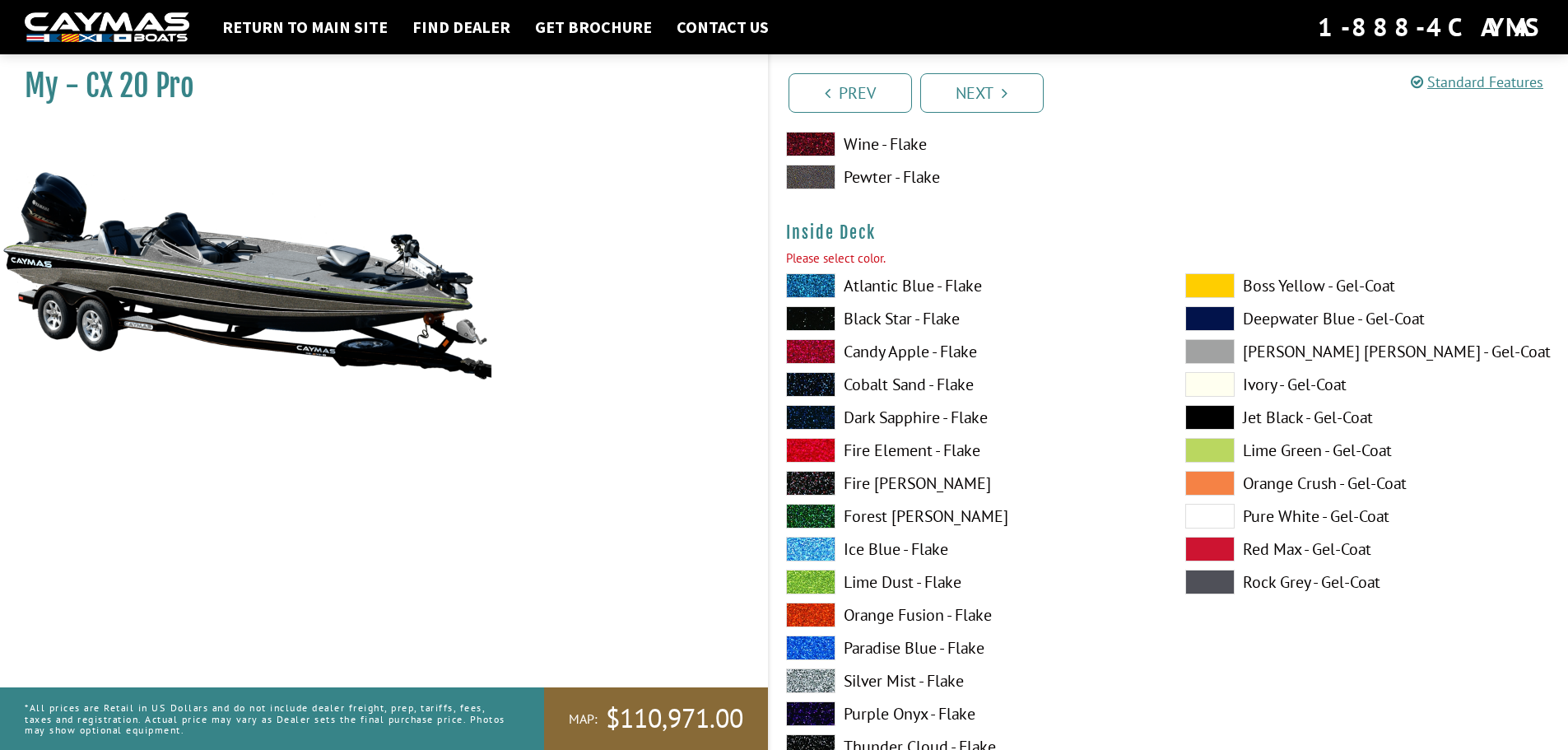
click at [808, 680] on span at bounding box center [811, 680] width 49 height 24
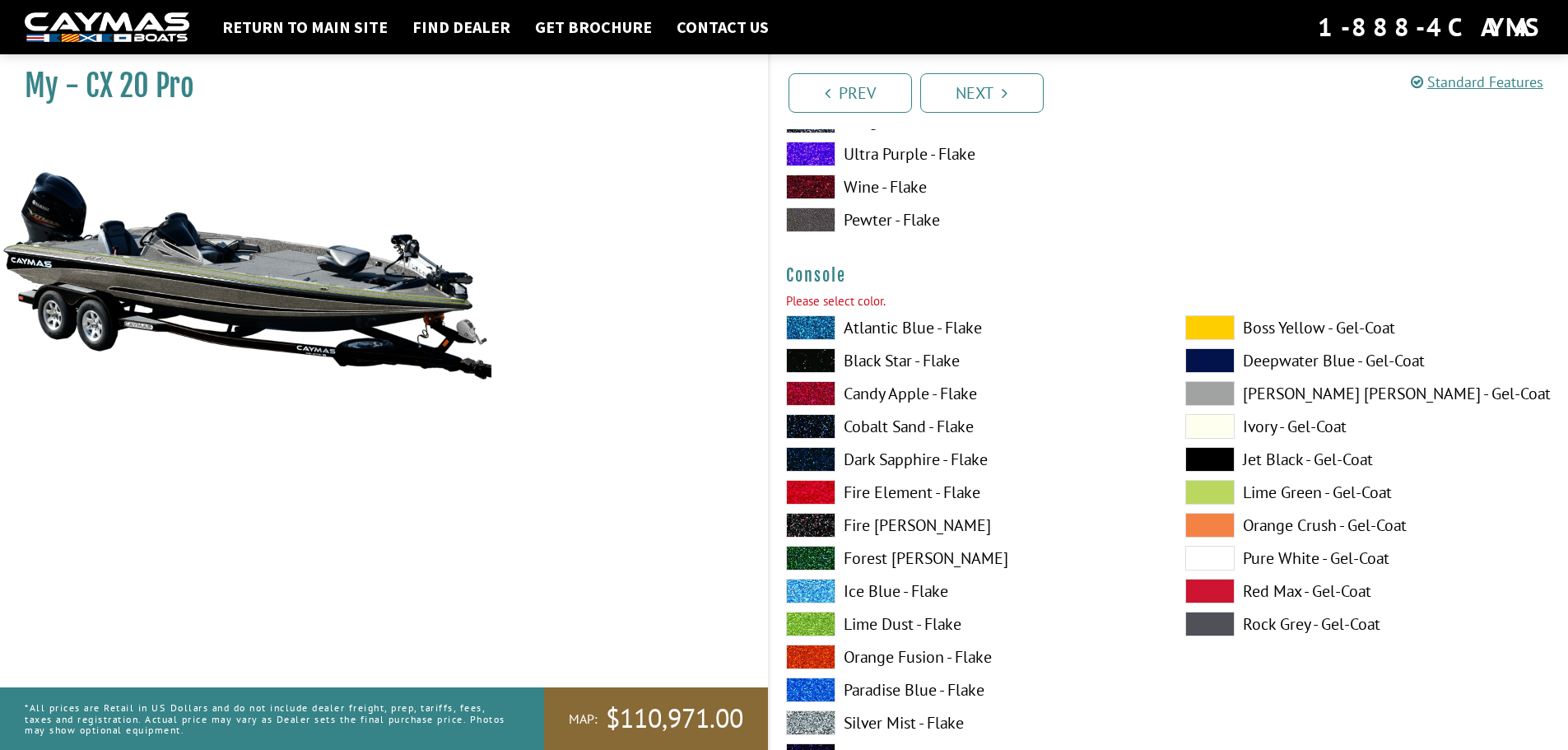
scroll to position [4226, 0]
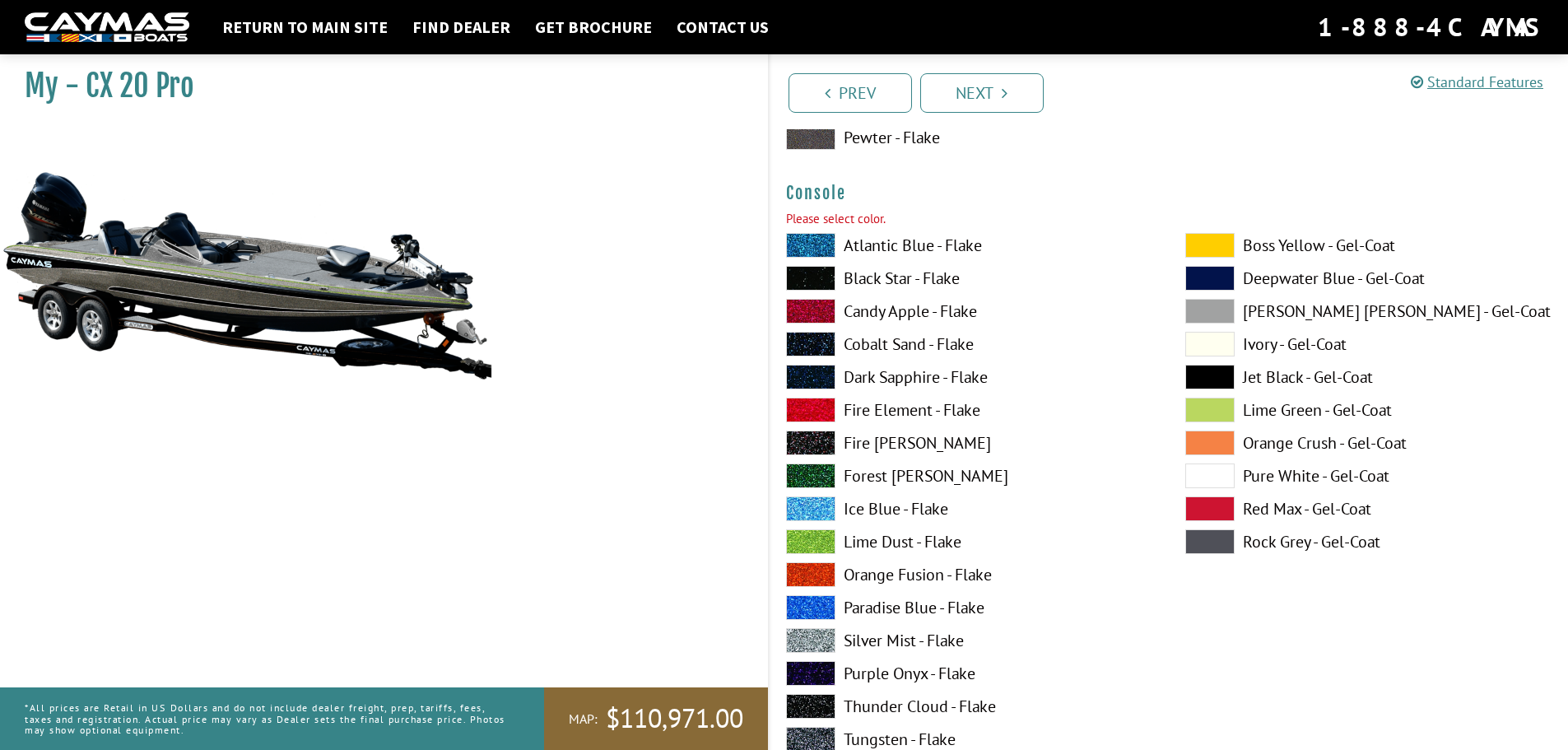
click at [810, 629] on span at bounding box center [811, 640] width 49 height 24
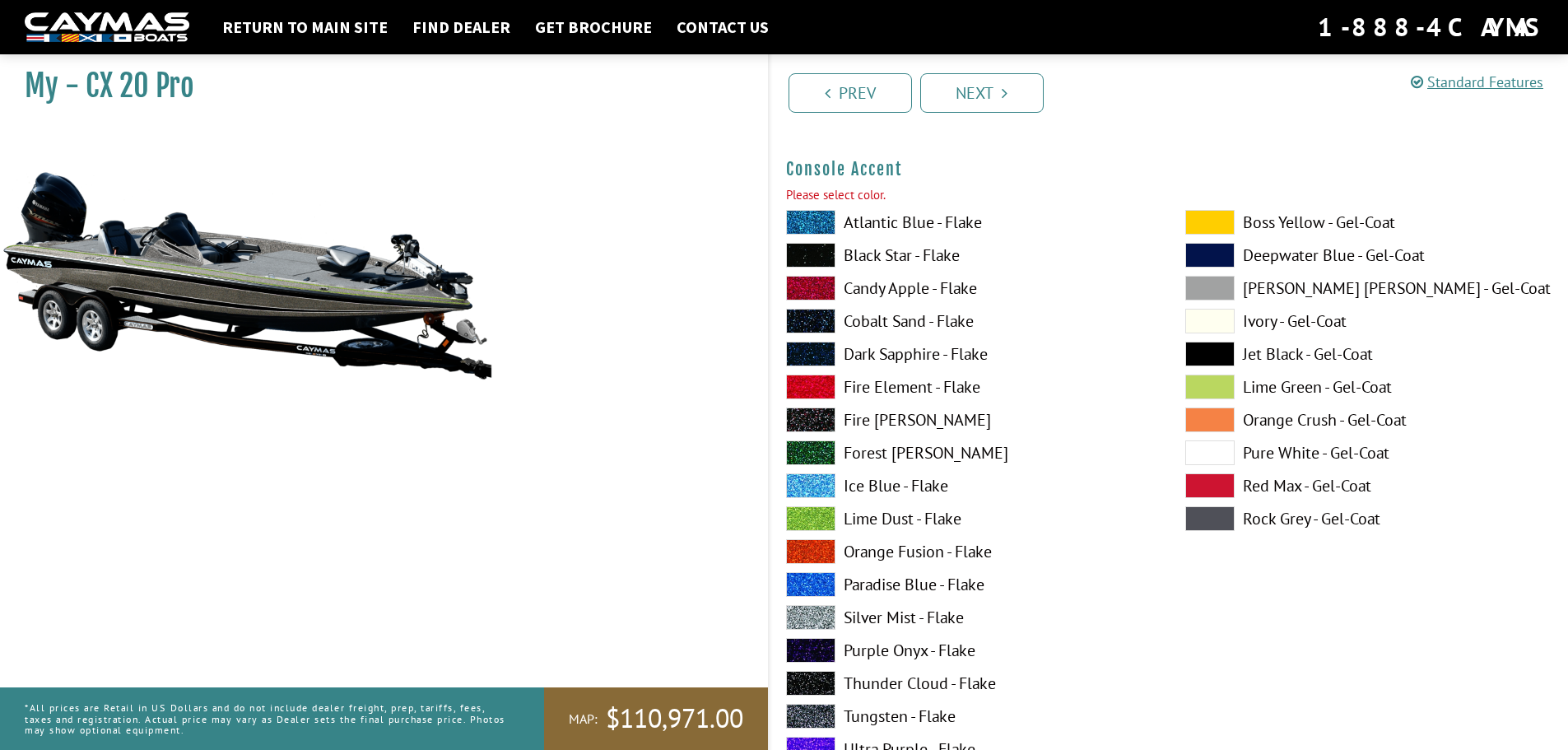
scroll to position [4968, 0]
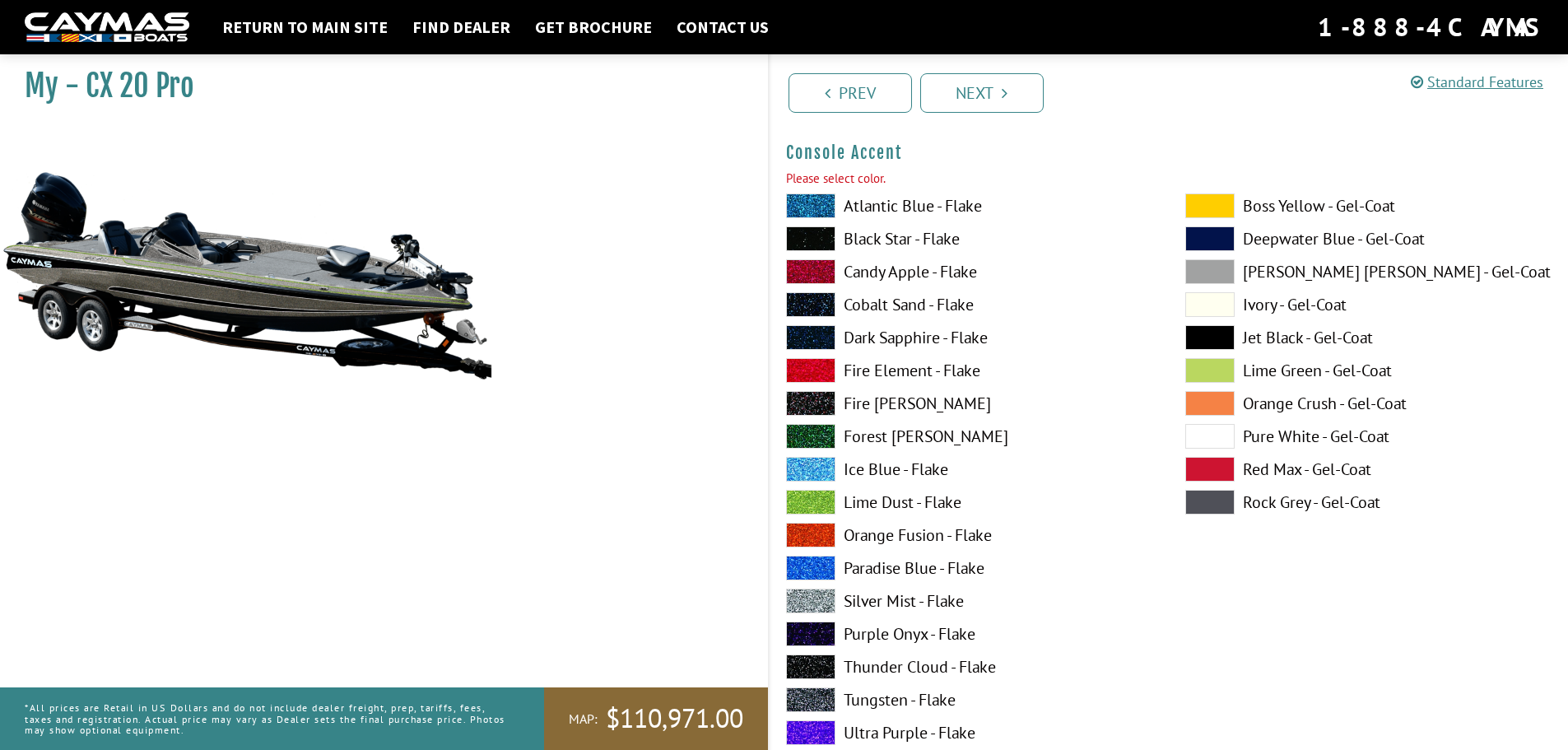
click at [816, 603] on span at bounding box center [811, 601] width 49 height 24
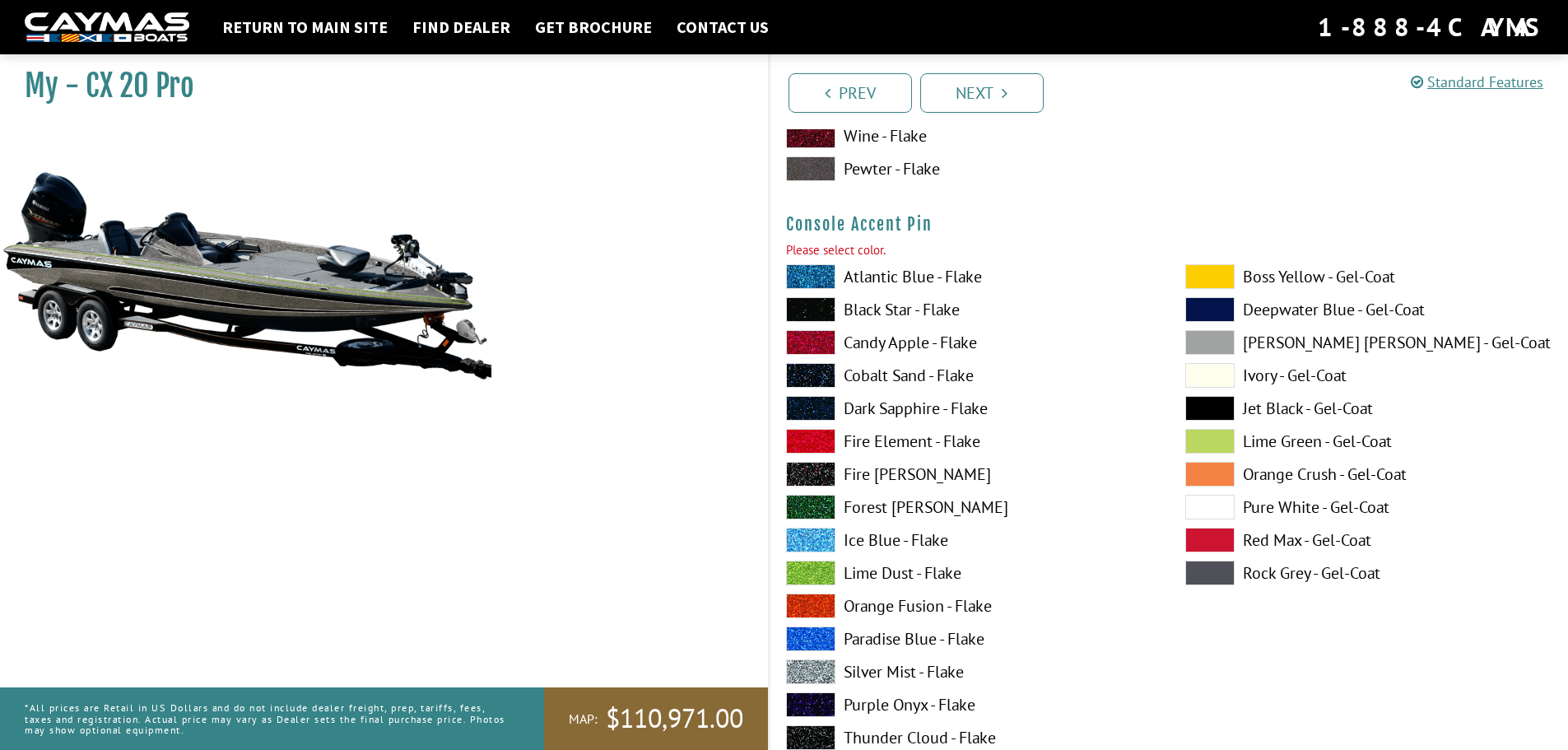
scroll to position [5627, 0]
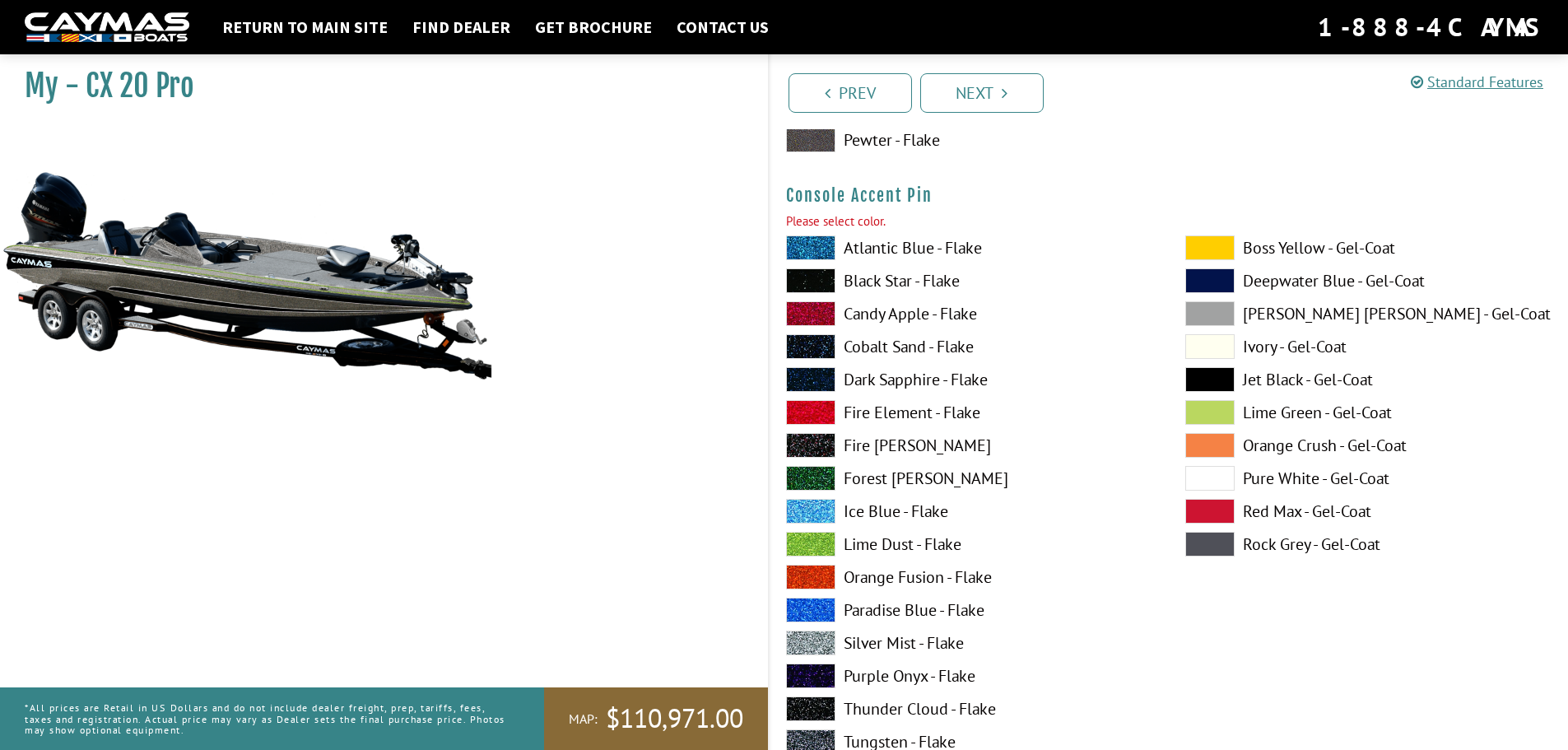
click at [830, 543] on span at bounding box center [811, 543] width 49 height 24
click at [966, 85] on link "Next" at bounding box center [981, 93] width 123 height 40
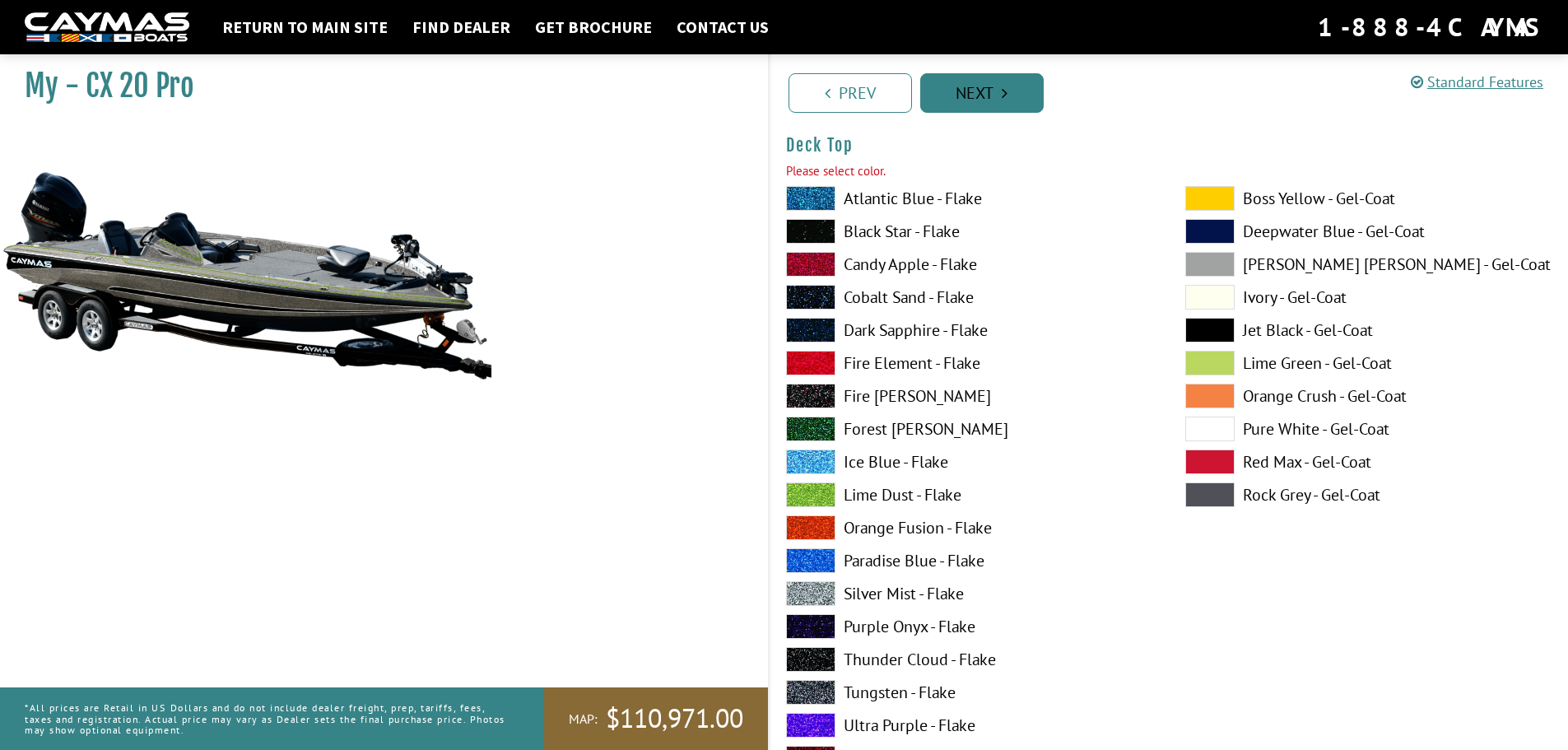
scroll to position [2168, 0]
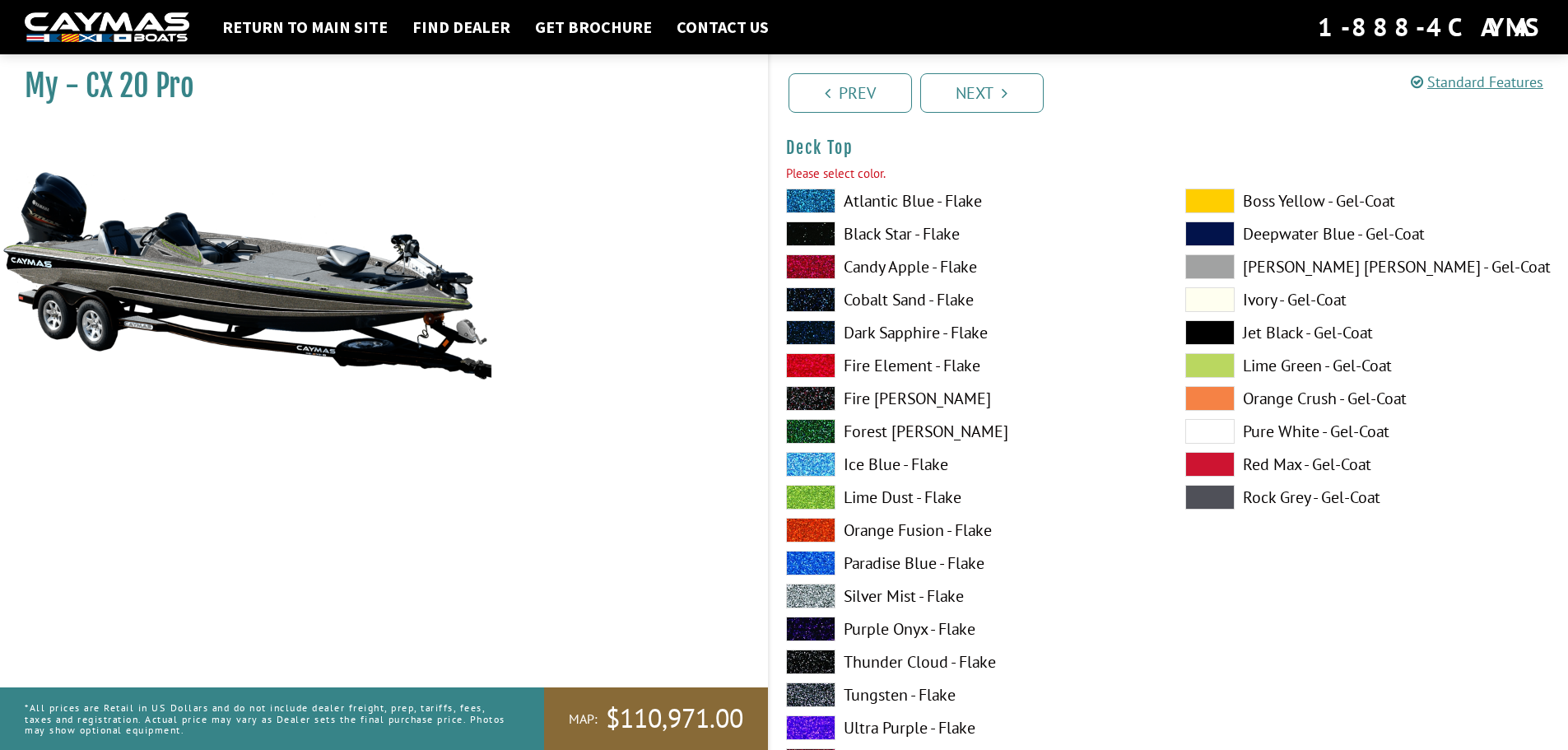
click at [1214, 497] on span at bounding box center [1209, 497] width 49 height 24
click at [1026, 102] on link "Next" at bounding box center [981, 93] width 123 height 40
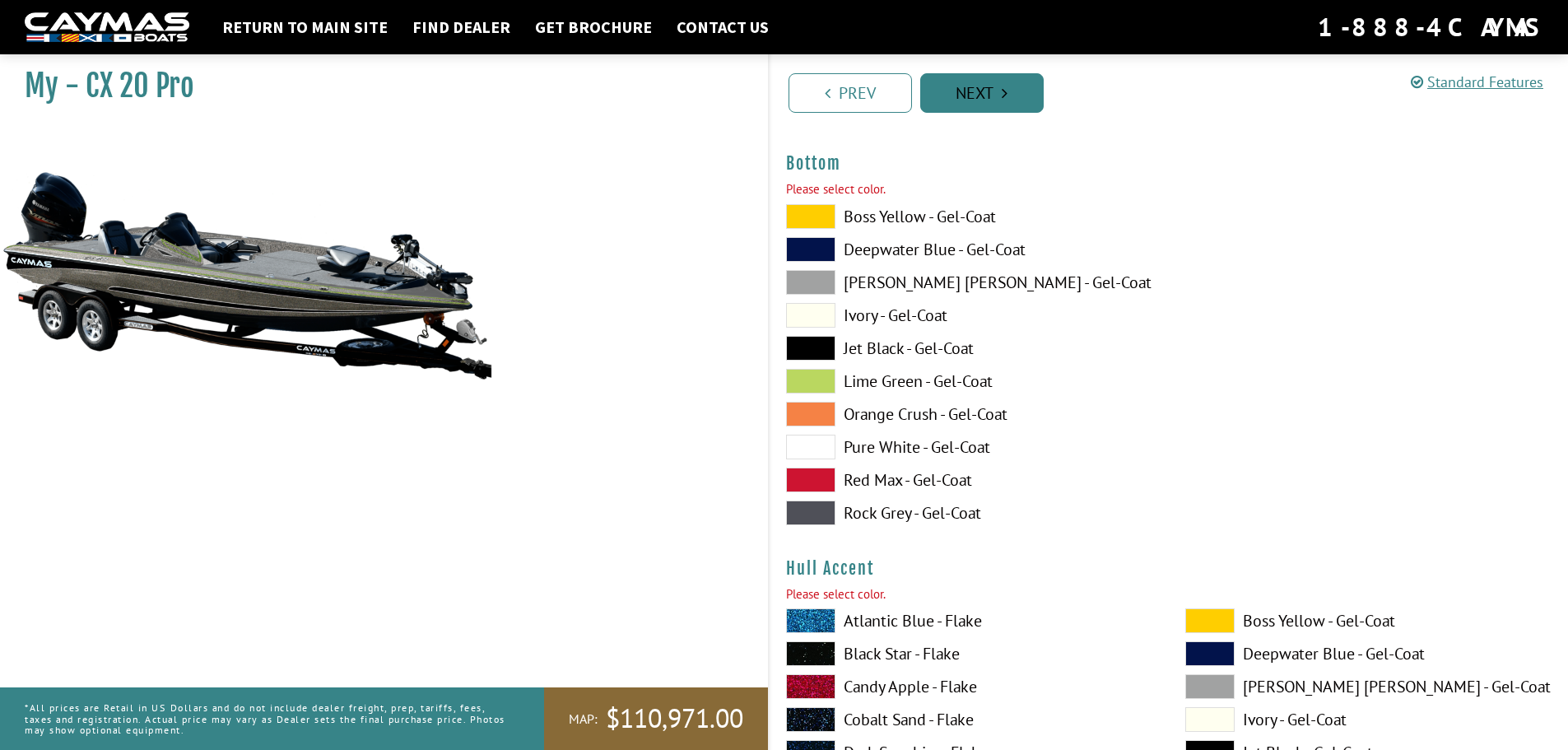
scroll to position [6235, 0]
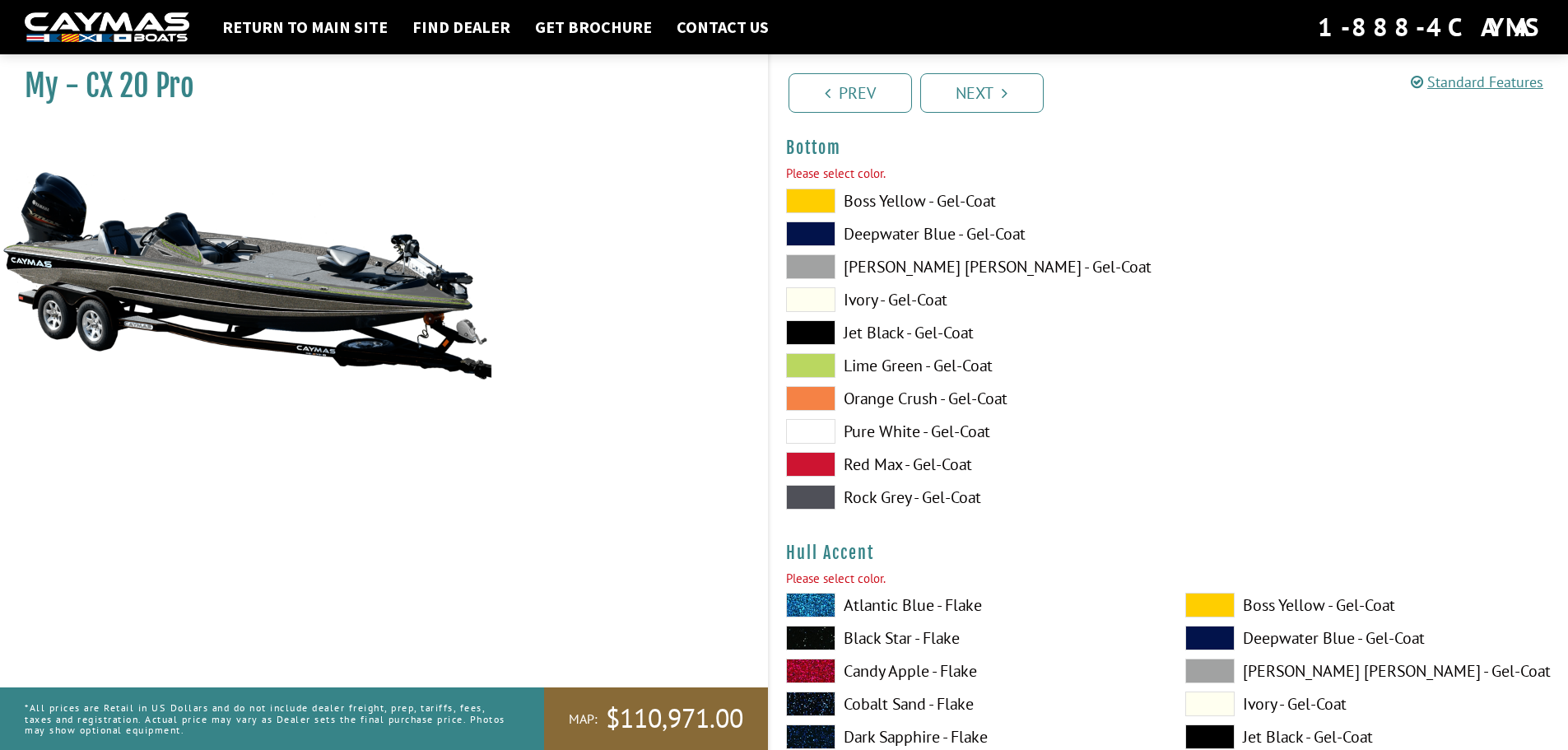
click at [820, 494] on span at bounding box center [811, 497] width 49 height 24
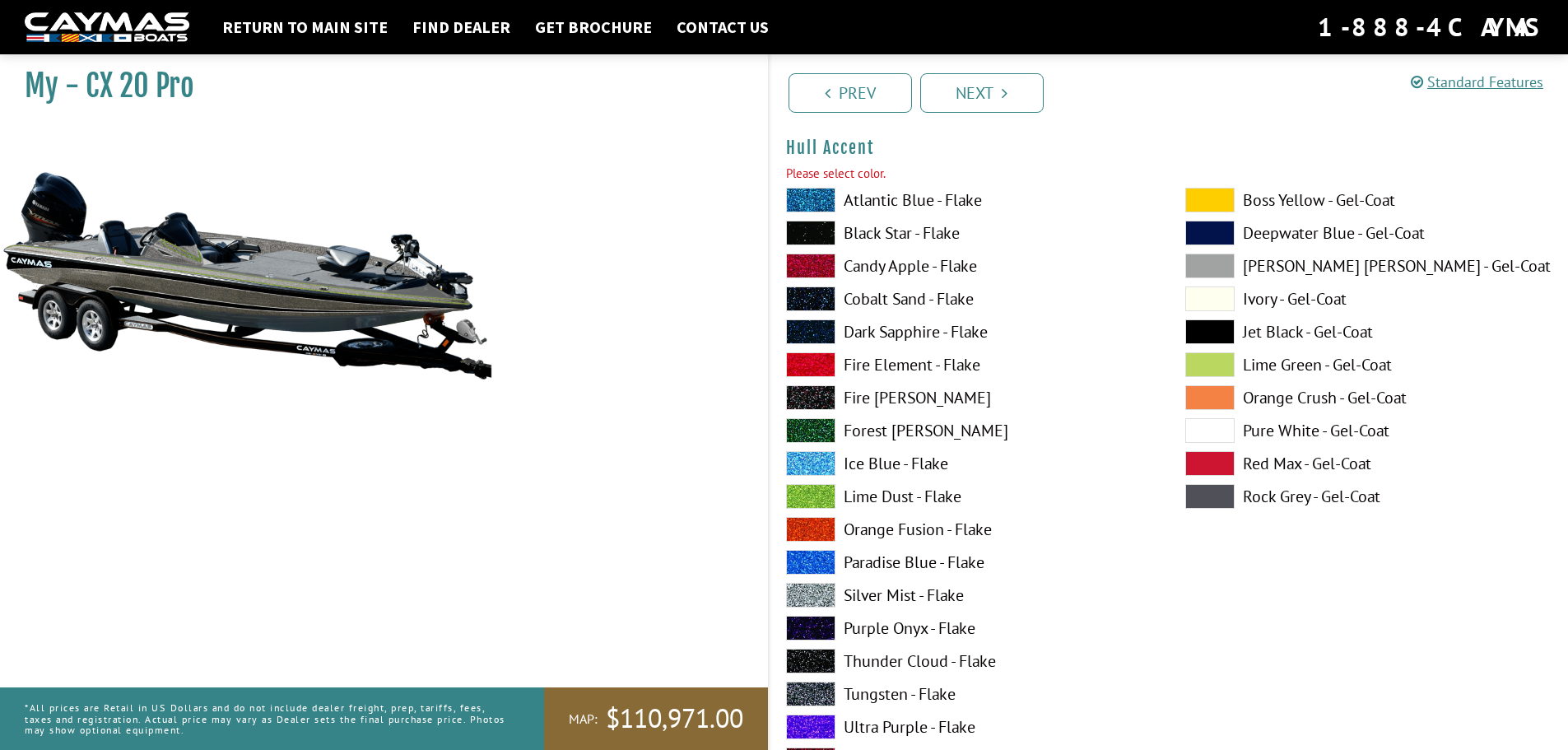
scroll to position [6646, 0]
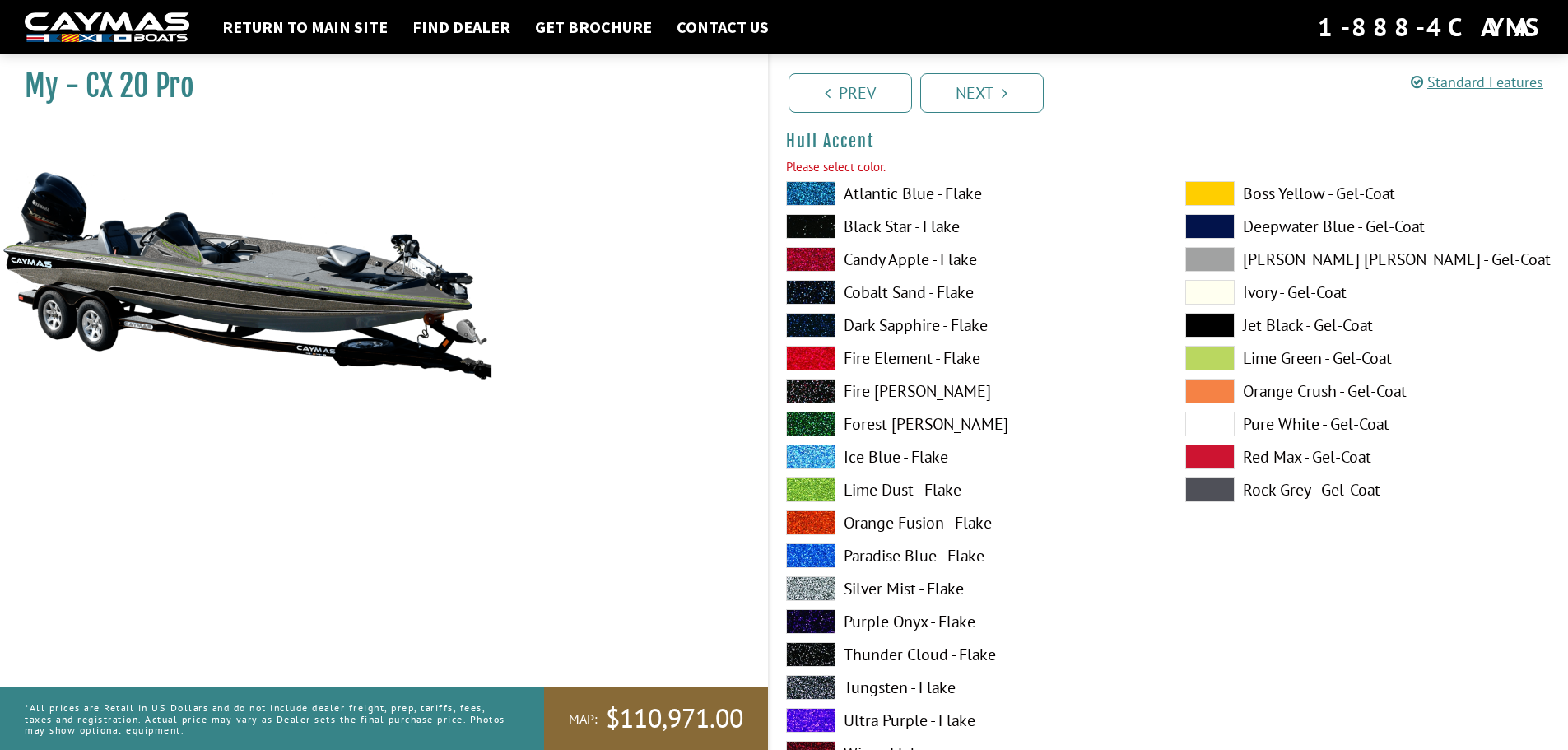
click at [831, 586] on span at bounding box center [811, 588] width 49 height 24
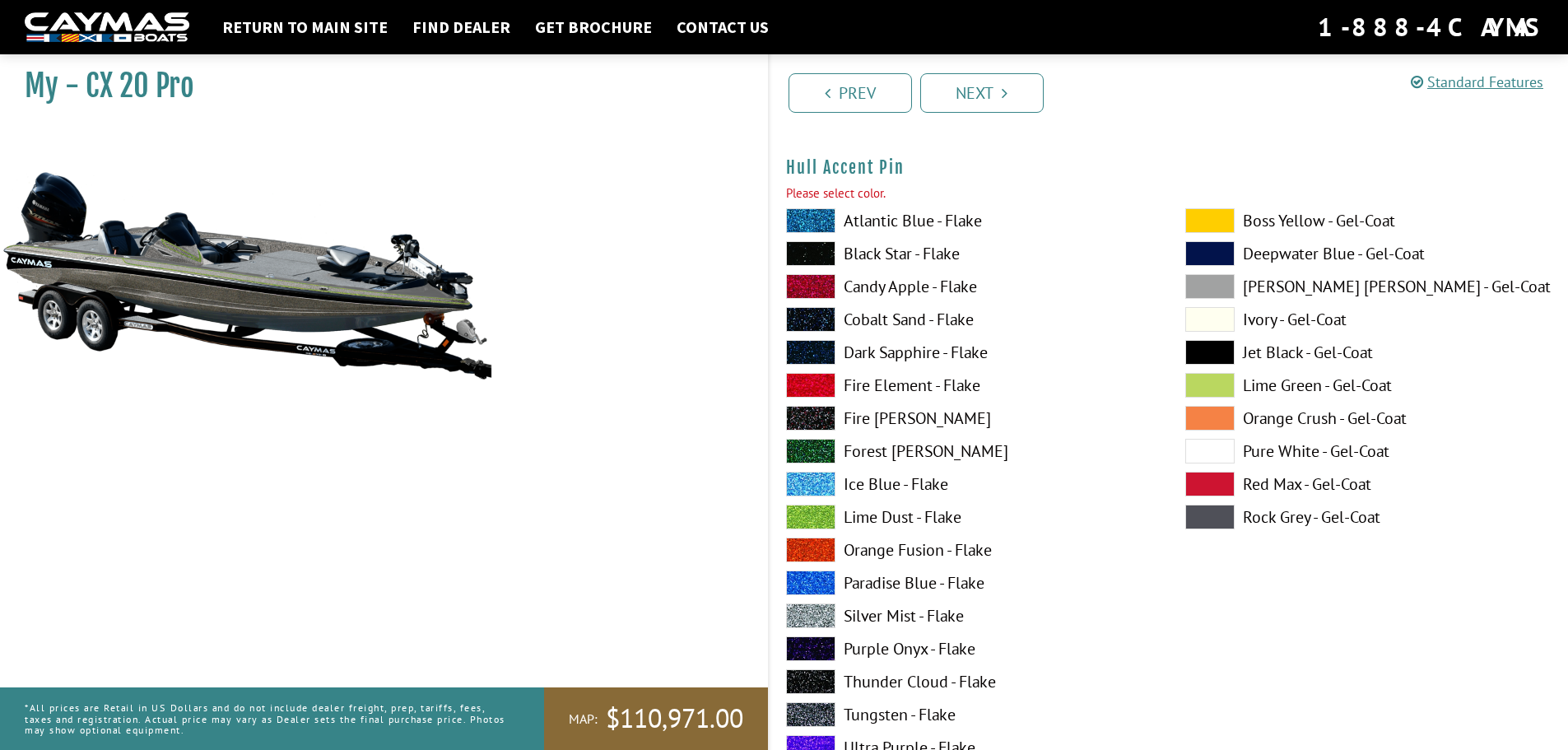
scroll to position [7387, 0]
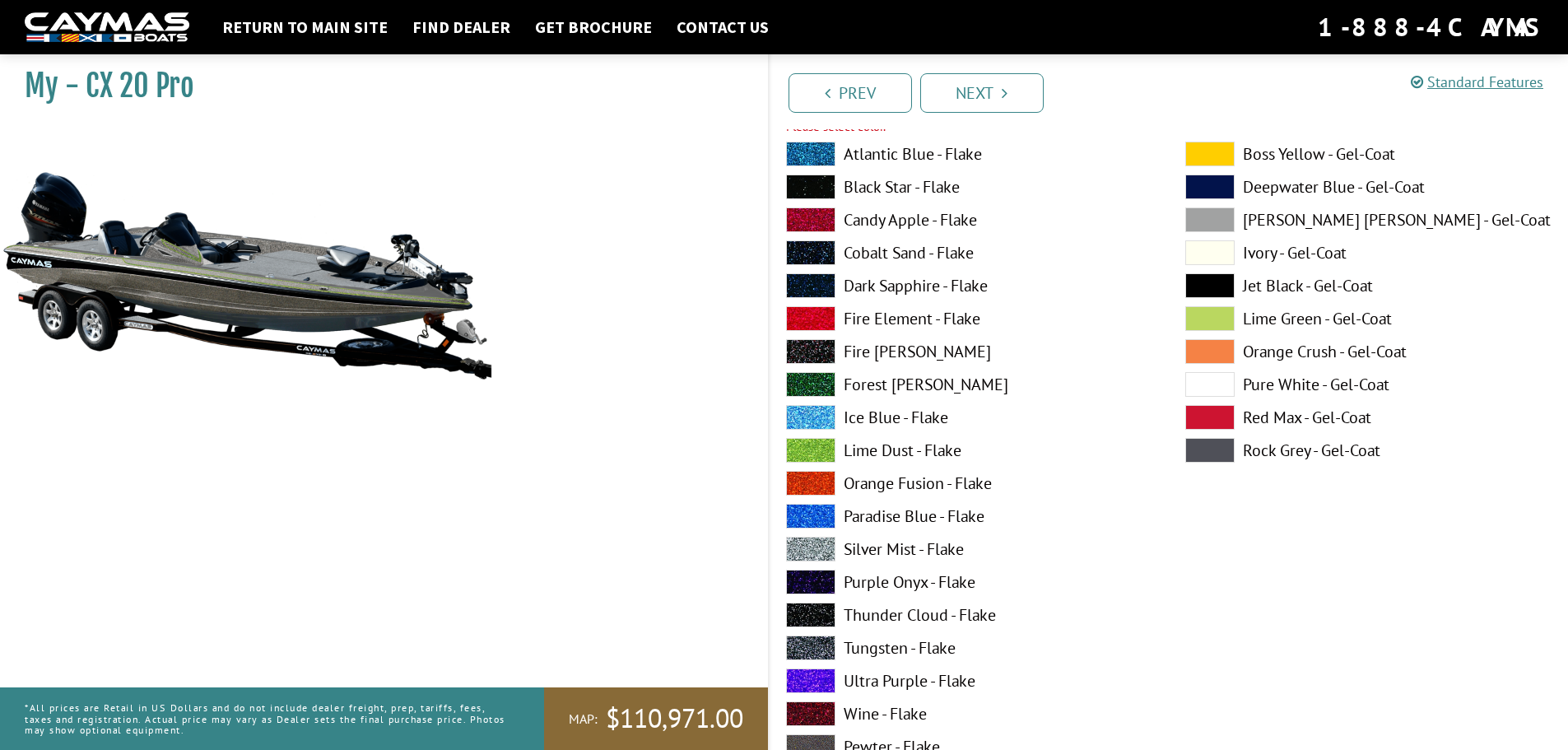
click at [818, 553] on span at bounding box center [811, 548] width 49 height 24
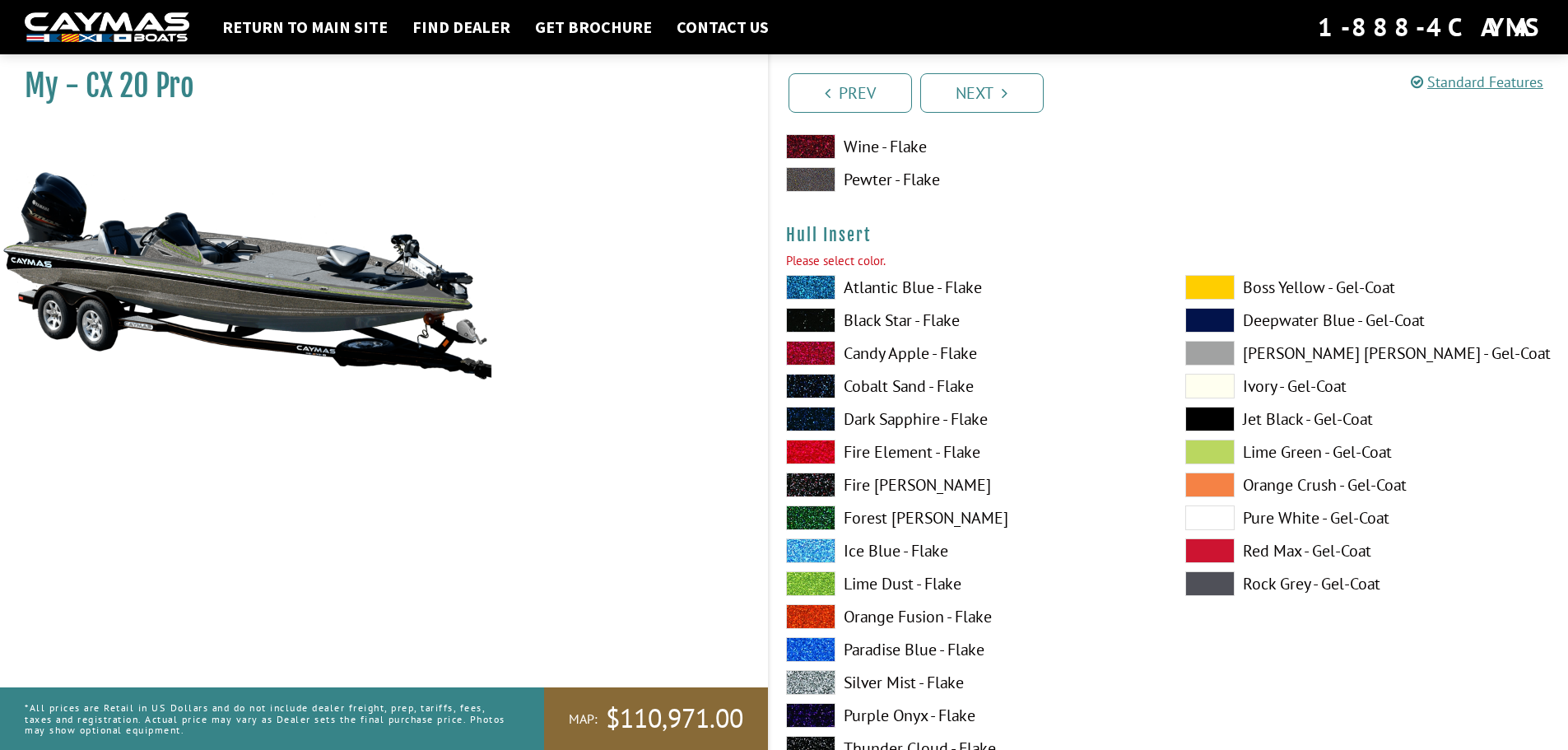
scroll to position [8047, 0]
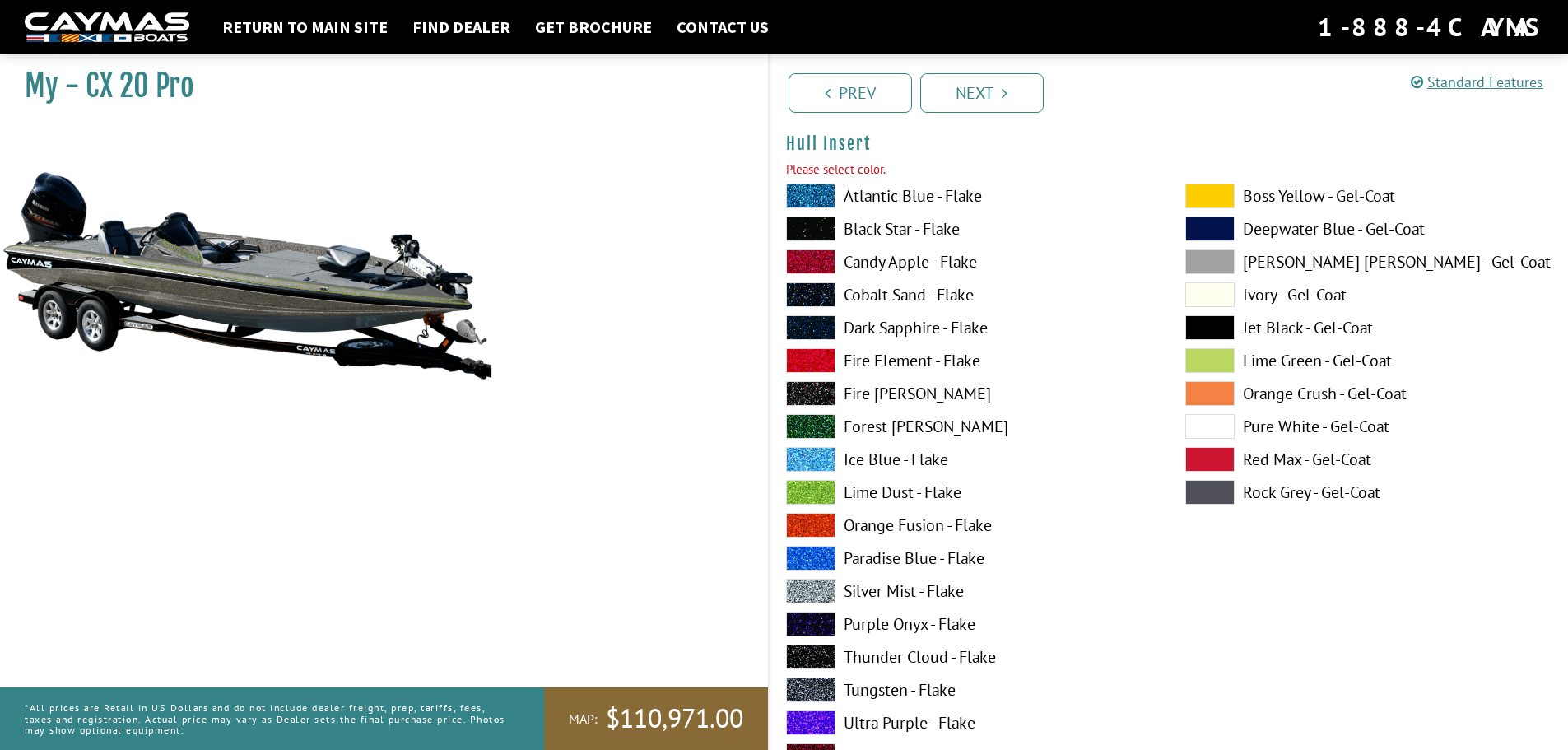
click at [827, 593] on span at bounding box center [811, 591] width 49 height 24
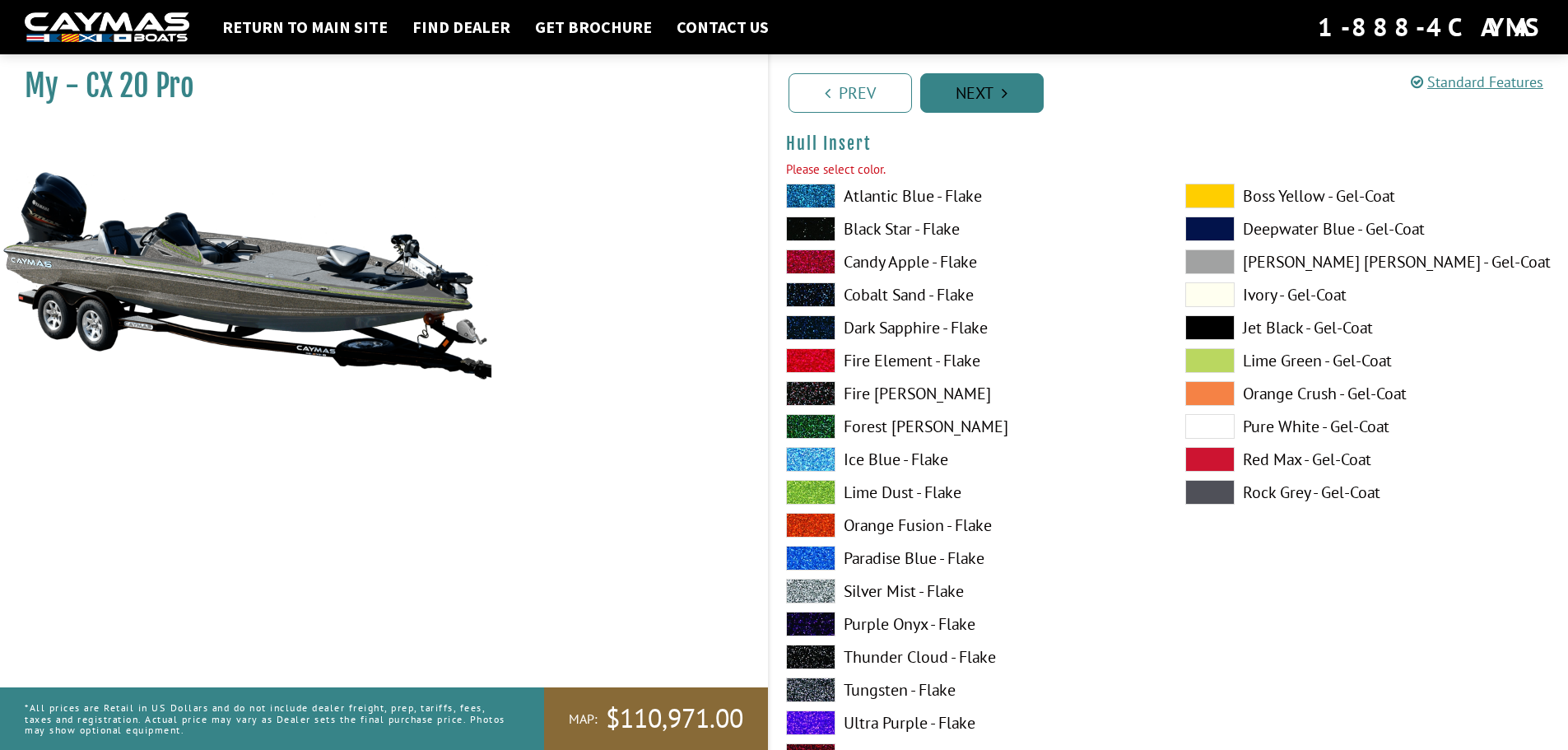
click at [1021, 103] on link "Next" at bounding box center [981, 93] width 123 height 40
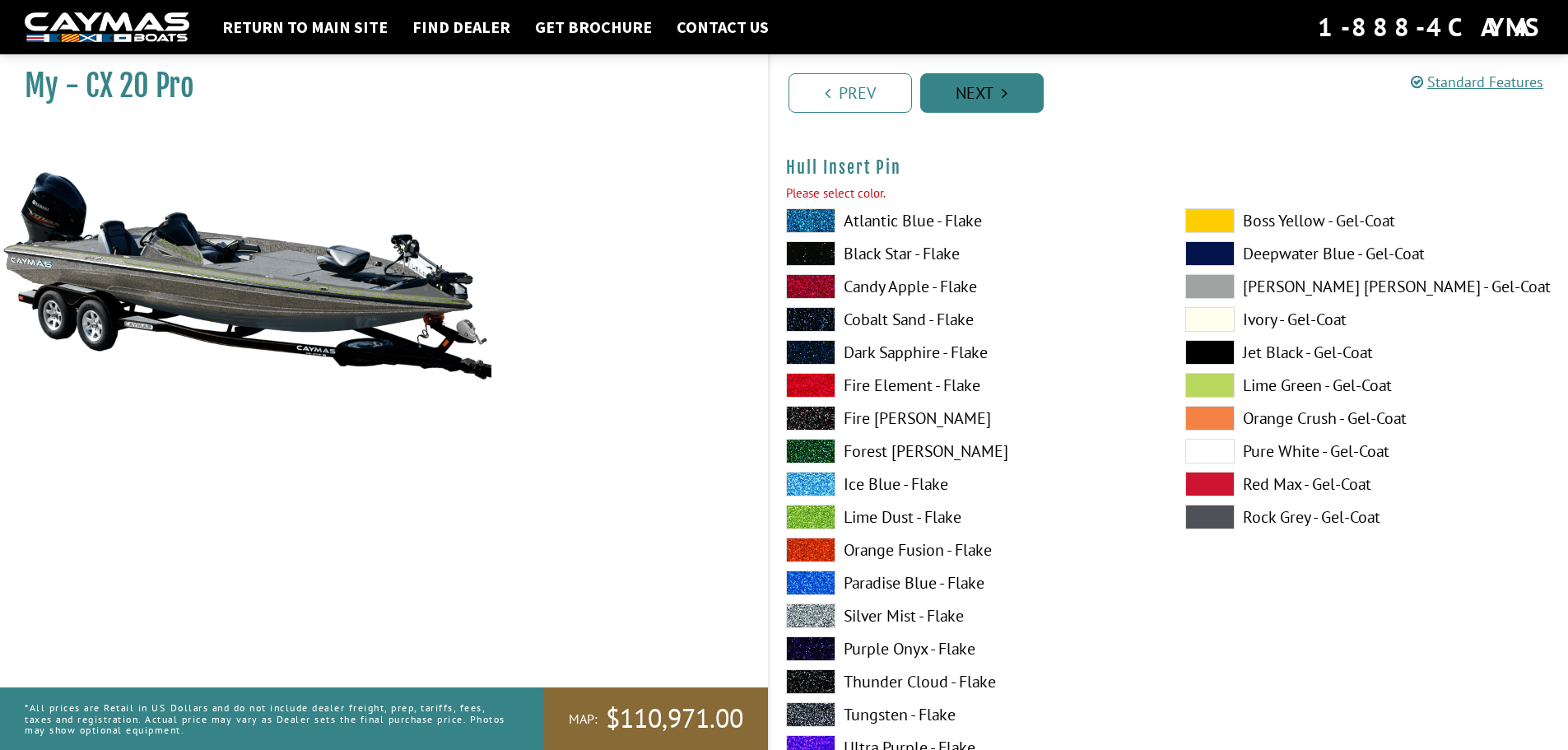
scroll to position [8650, 0]
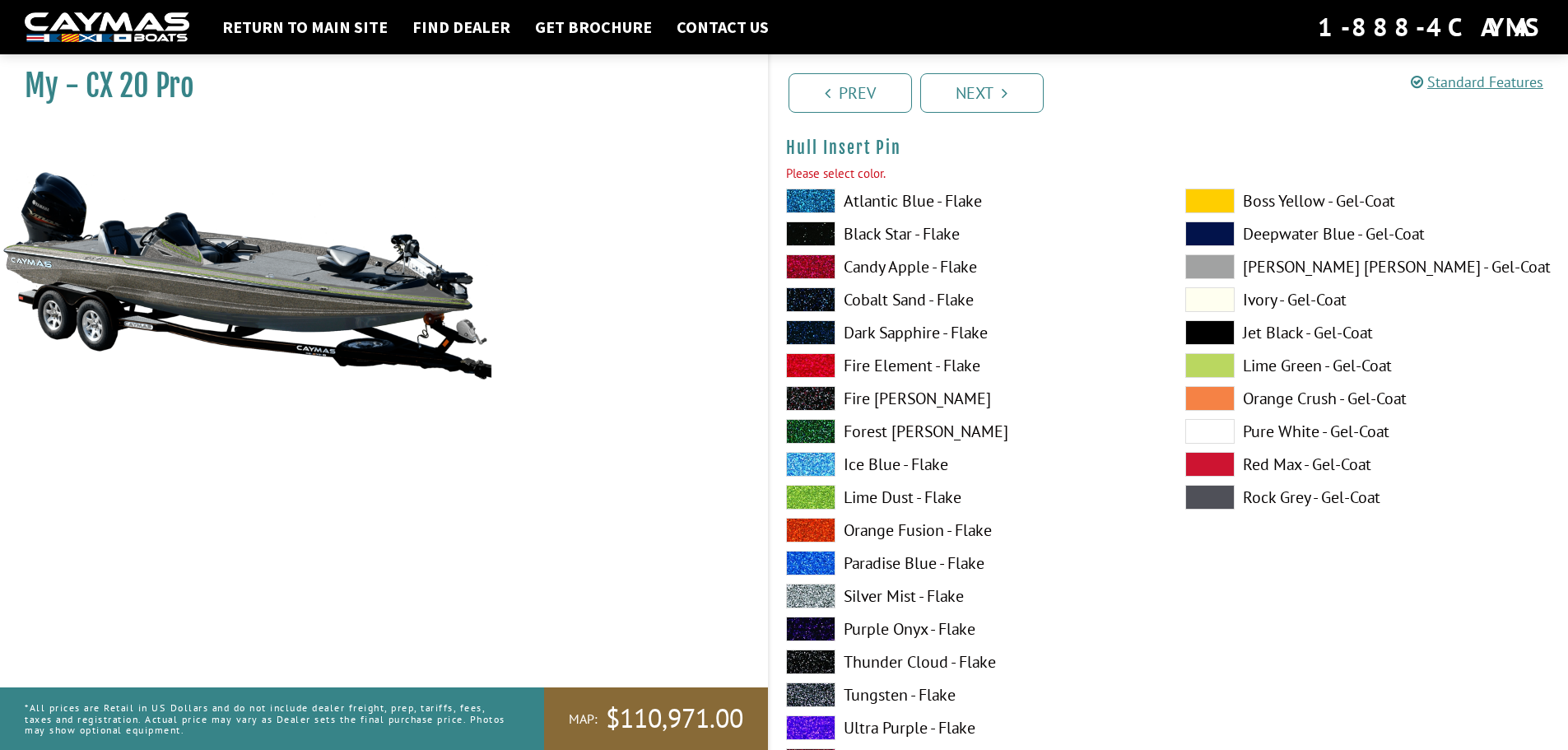
click at [825, 603] on span at bounding box center [811, 596] width 49 height 24
click at [815, 457] on span at bounding box center [811, 464] width 49 height 24
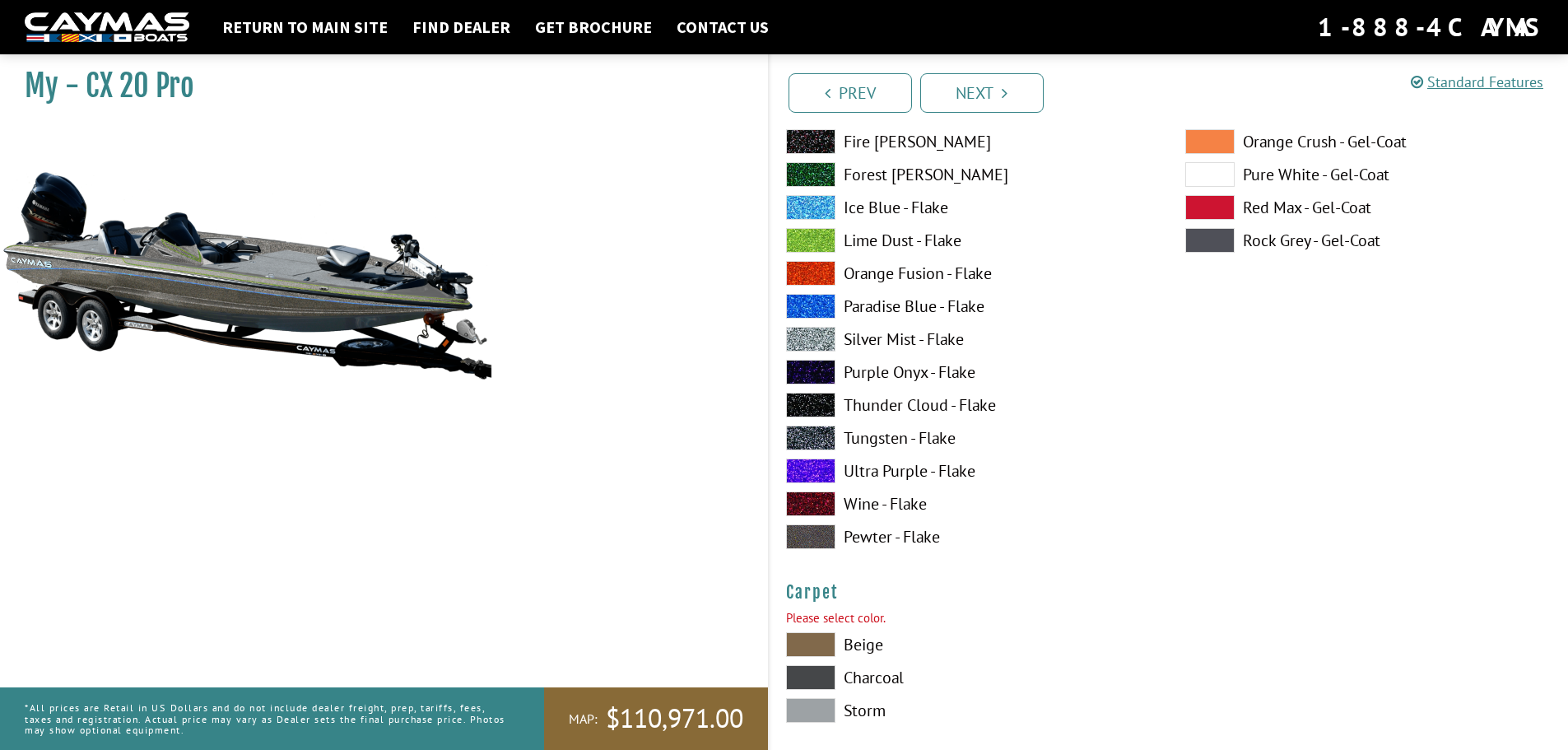
scroll to position [9144, 0]
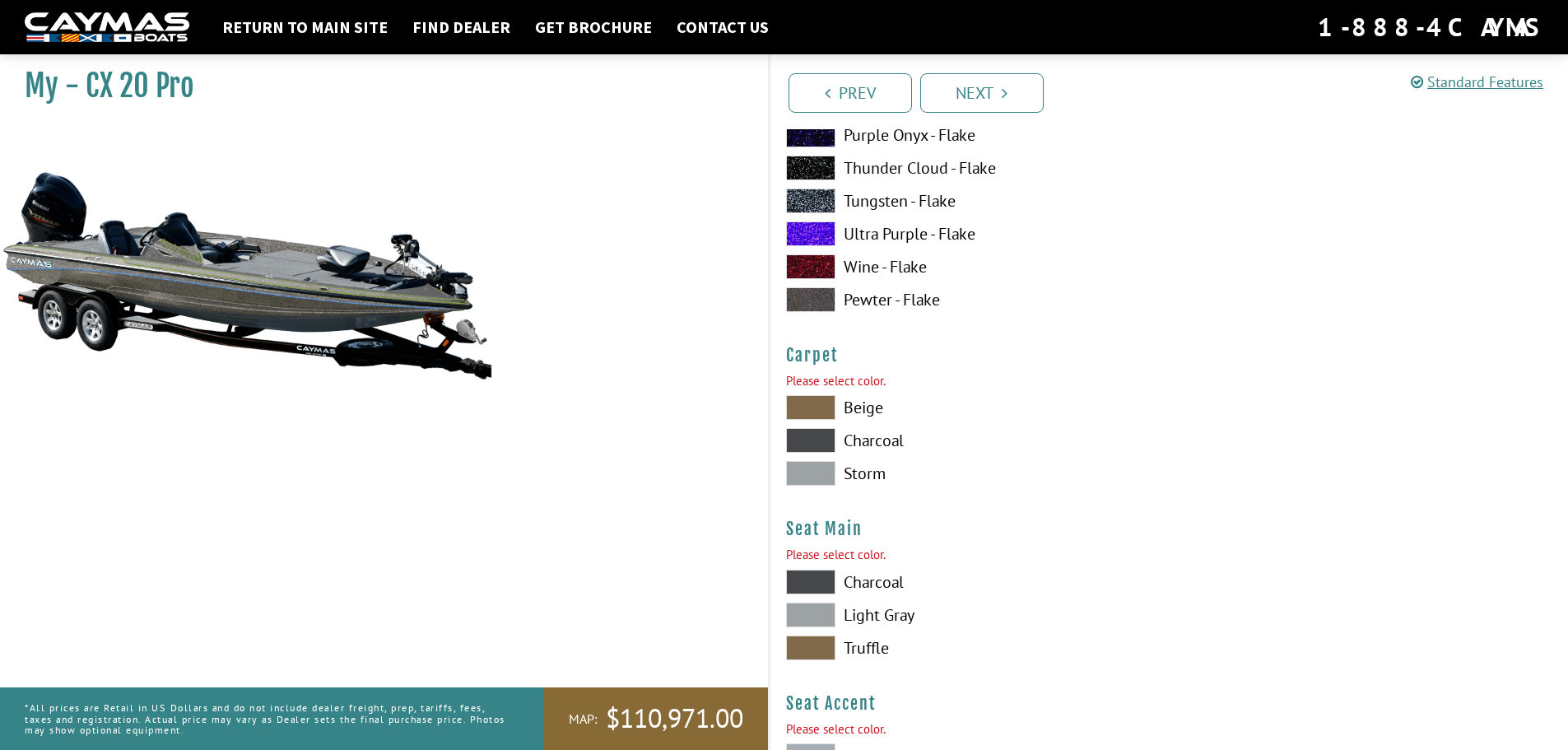
click at [809, 613] on span at bounding box center [811, 614] width 49 height 24
click at [815, 588] on span at bounding box center [811, 581] width 49 height 24
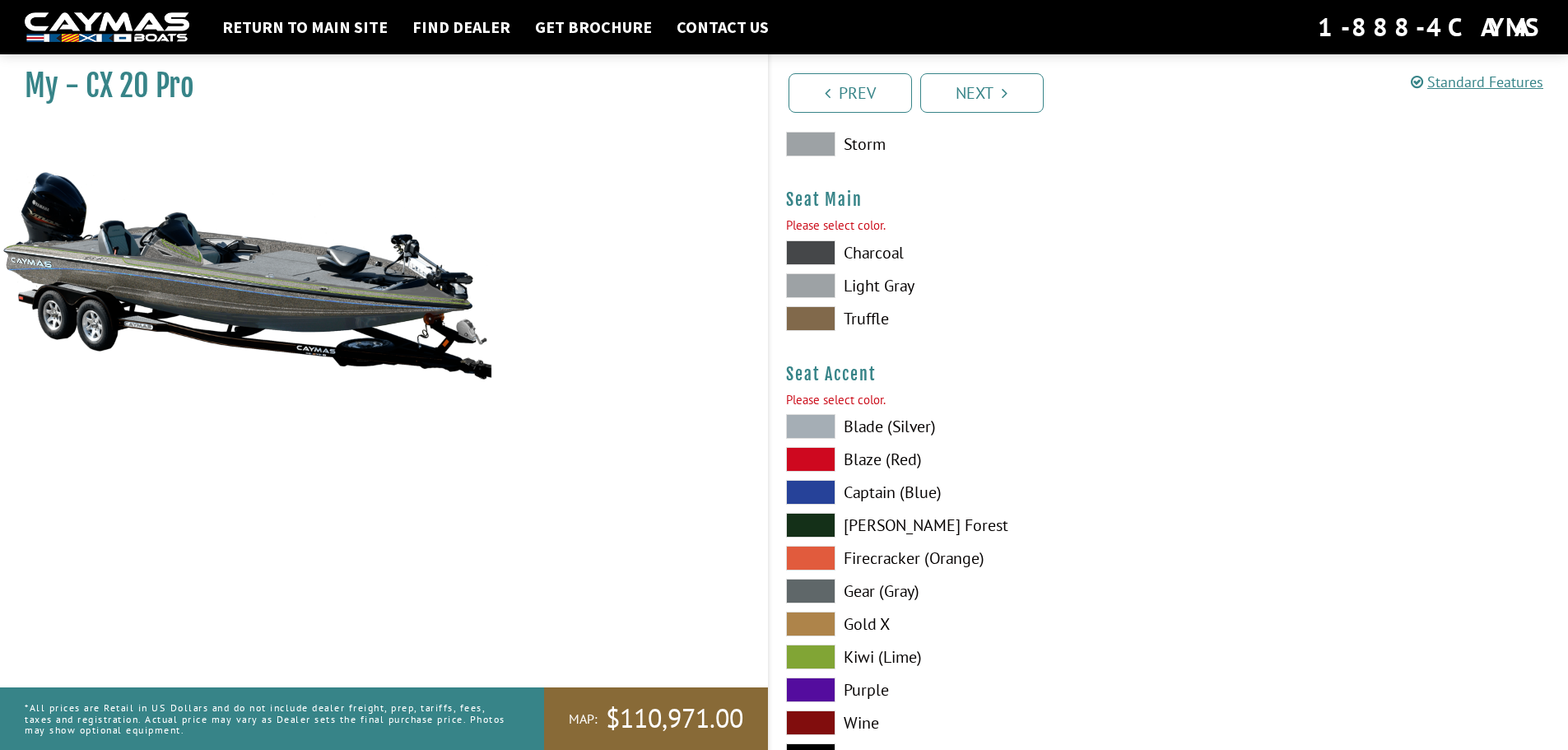
scroll to position [9556, 0]
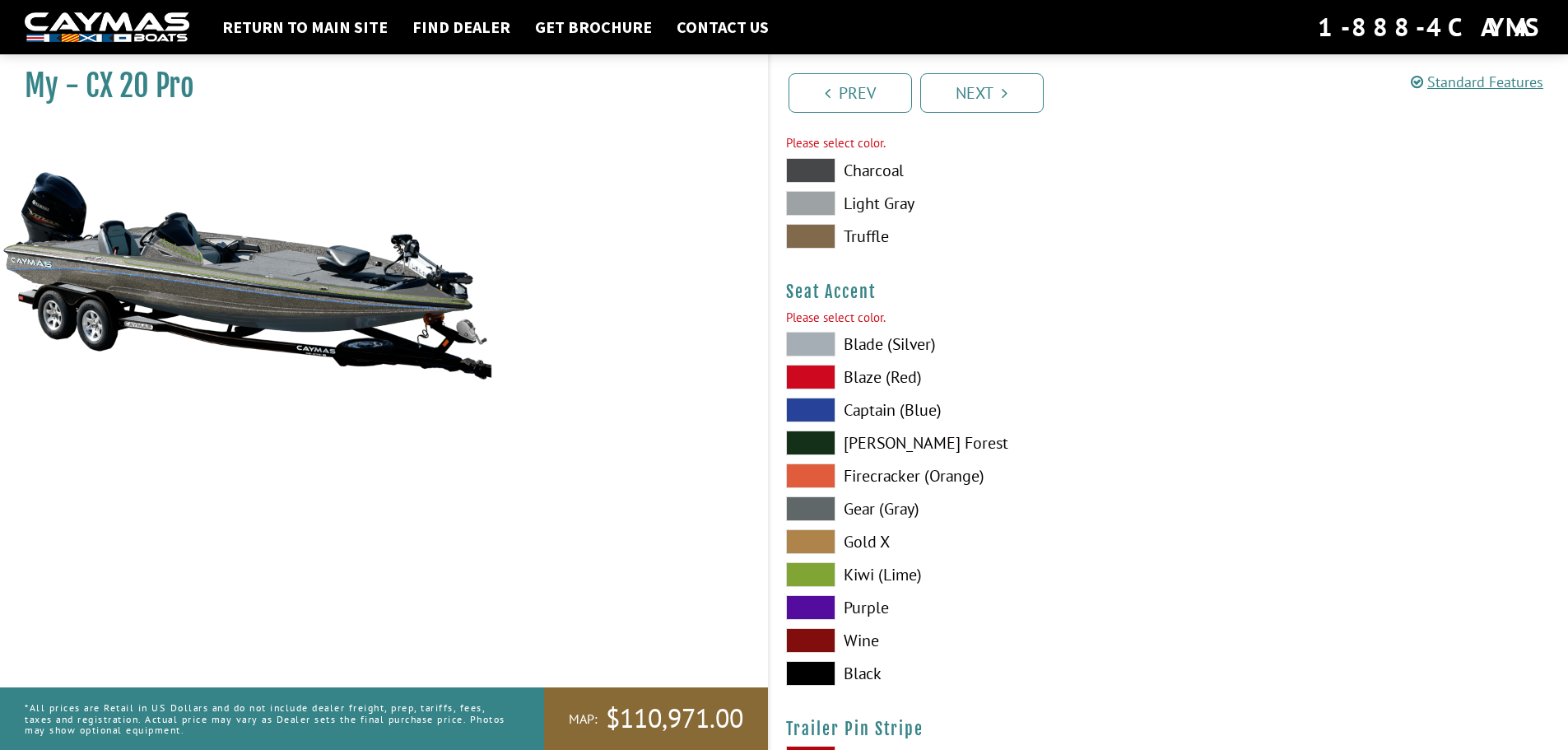
click at [827, 582] on span at bounding box center [811, 574] width 49 height 24
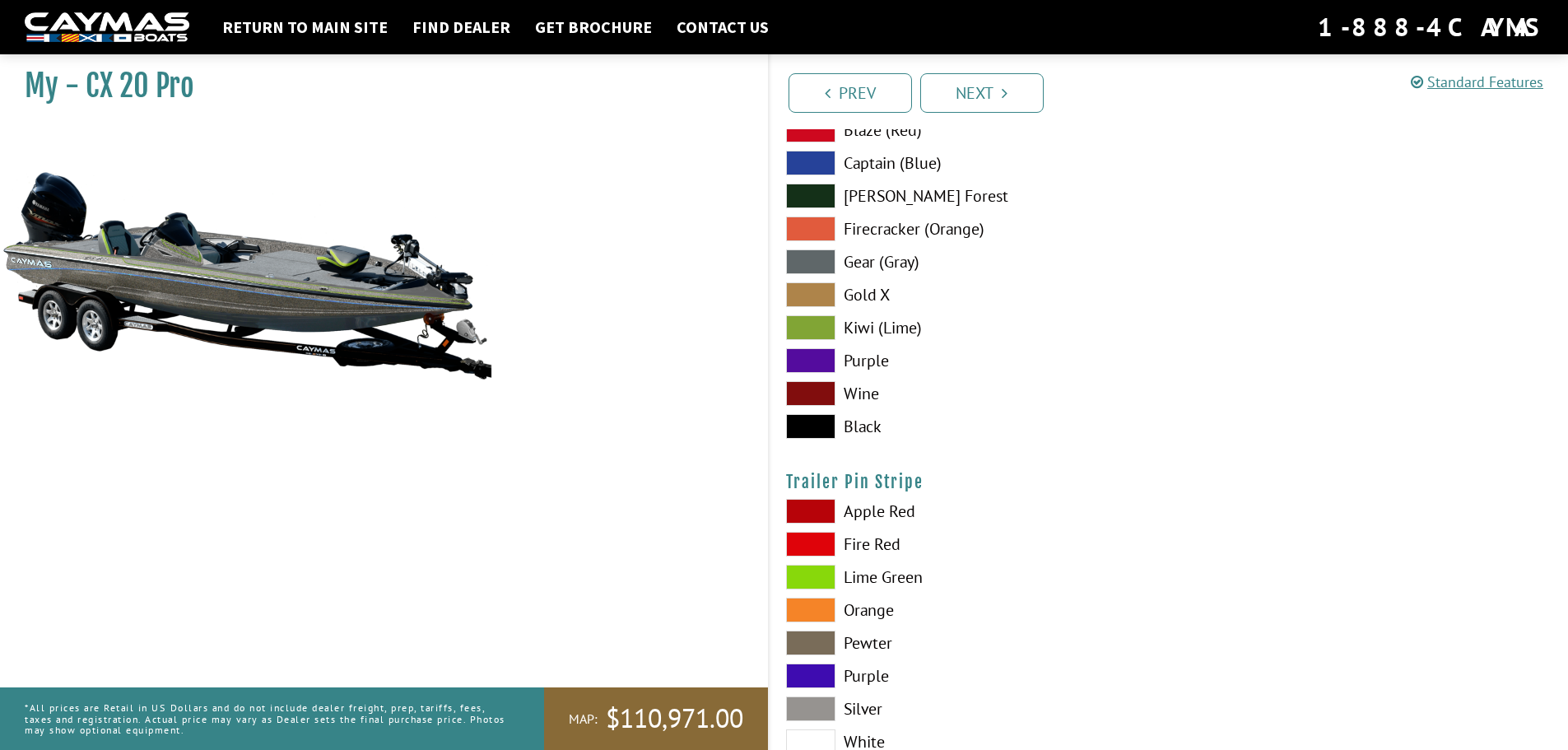
scroll to position [9885, 0]
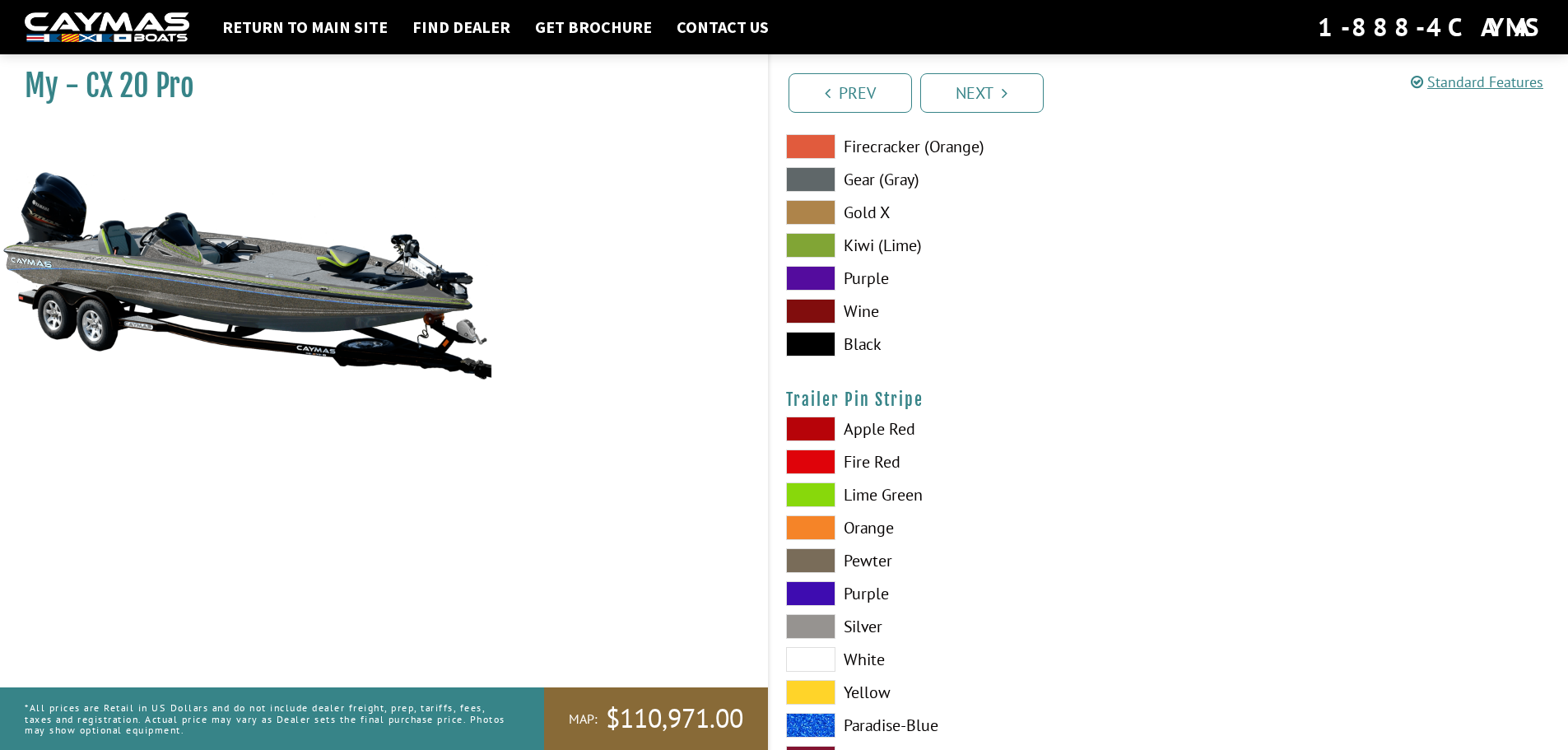
click at [822, 497] on span at bounding box center [811, 494] width 49 height 24
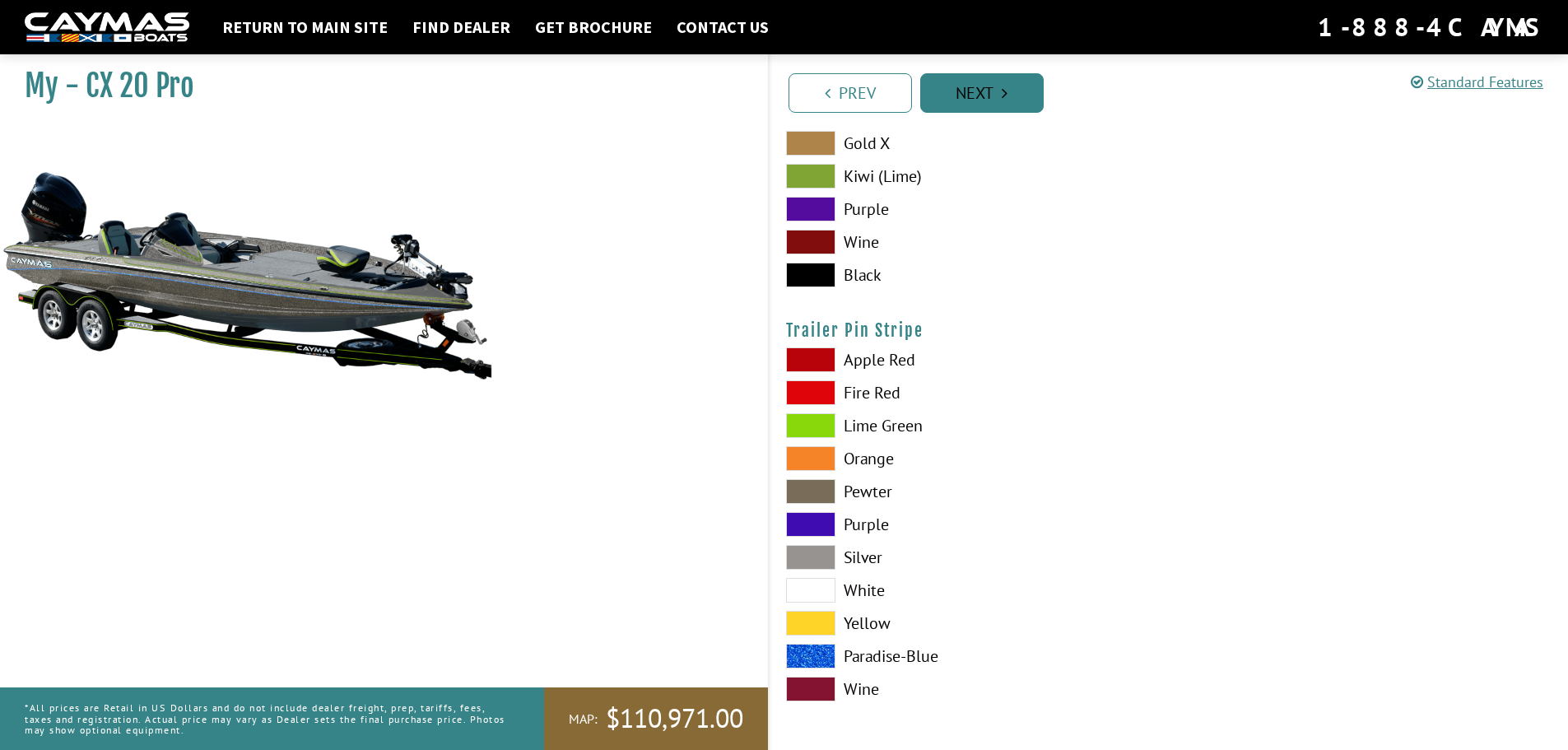
click at [976, 98] on link "Next" at bounding box center [981, 93] width 123 height 40
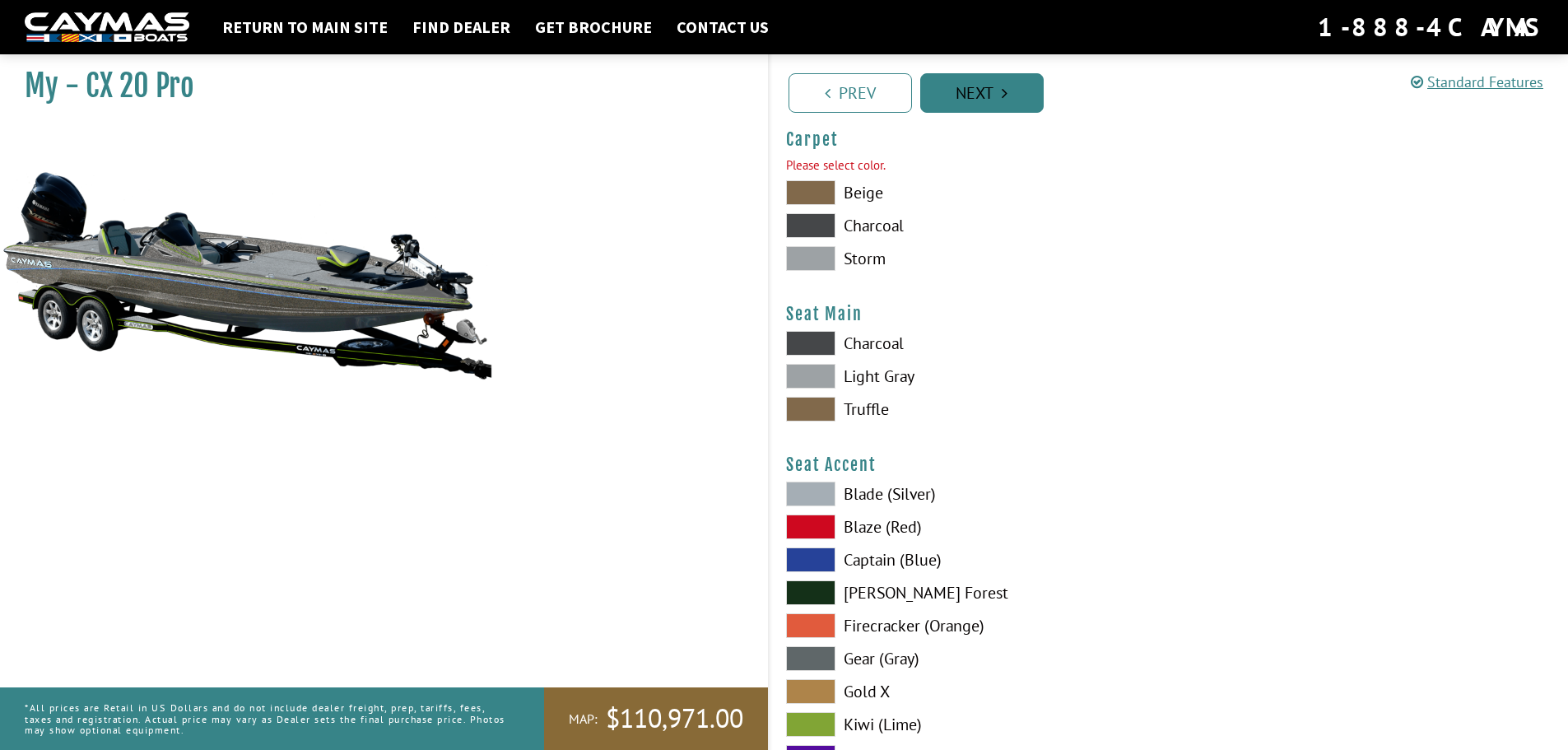
scroll to position [9328, 0]
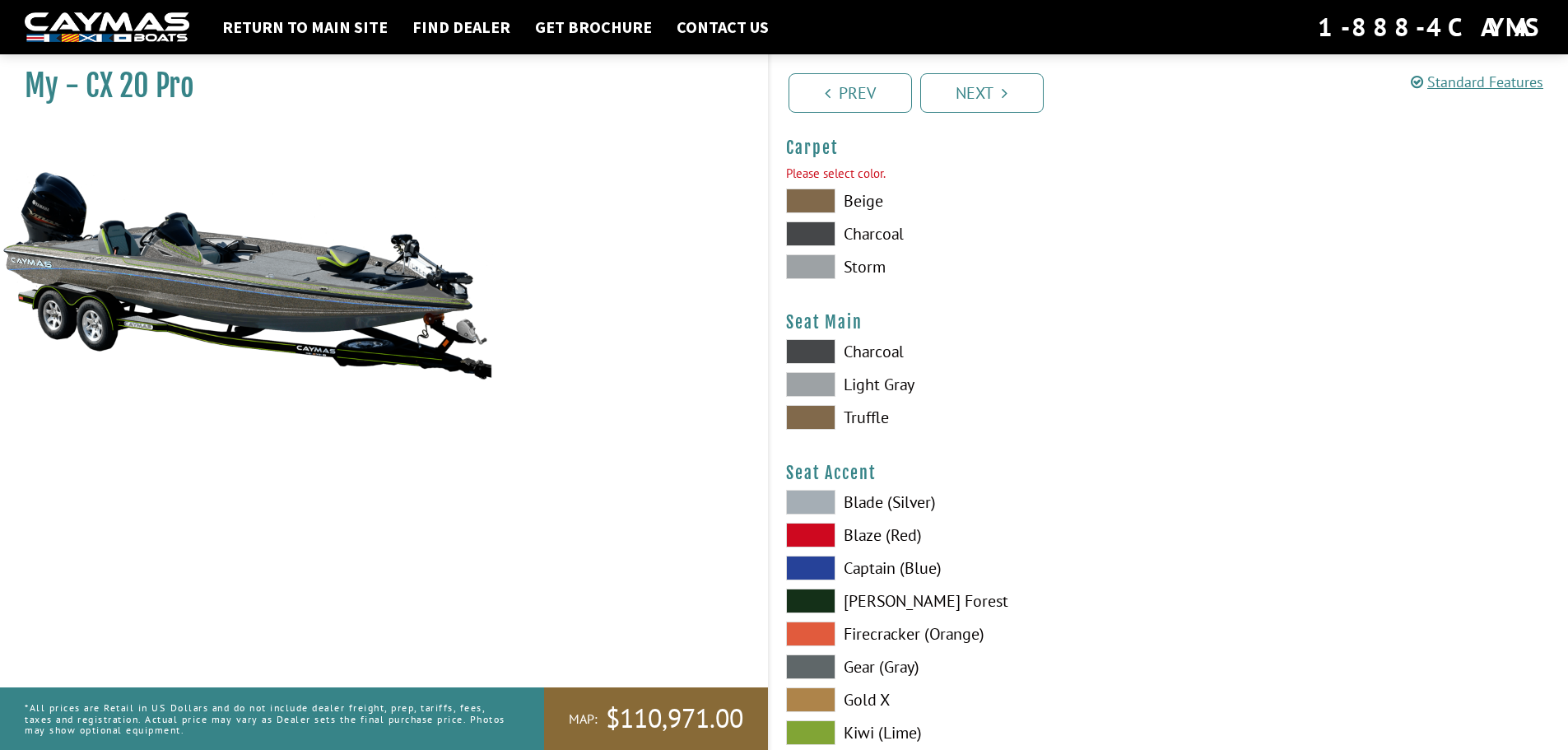
click at [824, 235] on span at bounding box center [811, 233] width 49 height 24
click at [821, 269] on span at bounding box center [811, 266] width 49 height 24
click at [970, 105] on link "Next" at bounding box center [981, 93] width 123 height 40
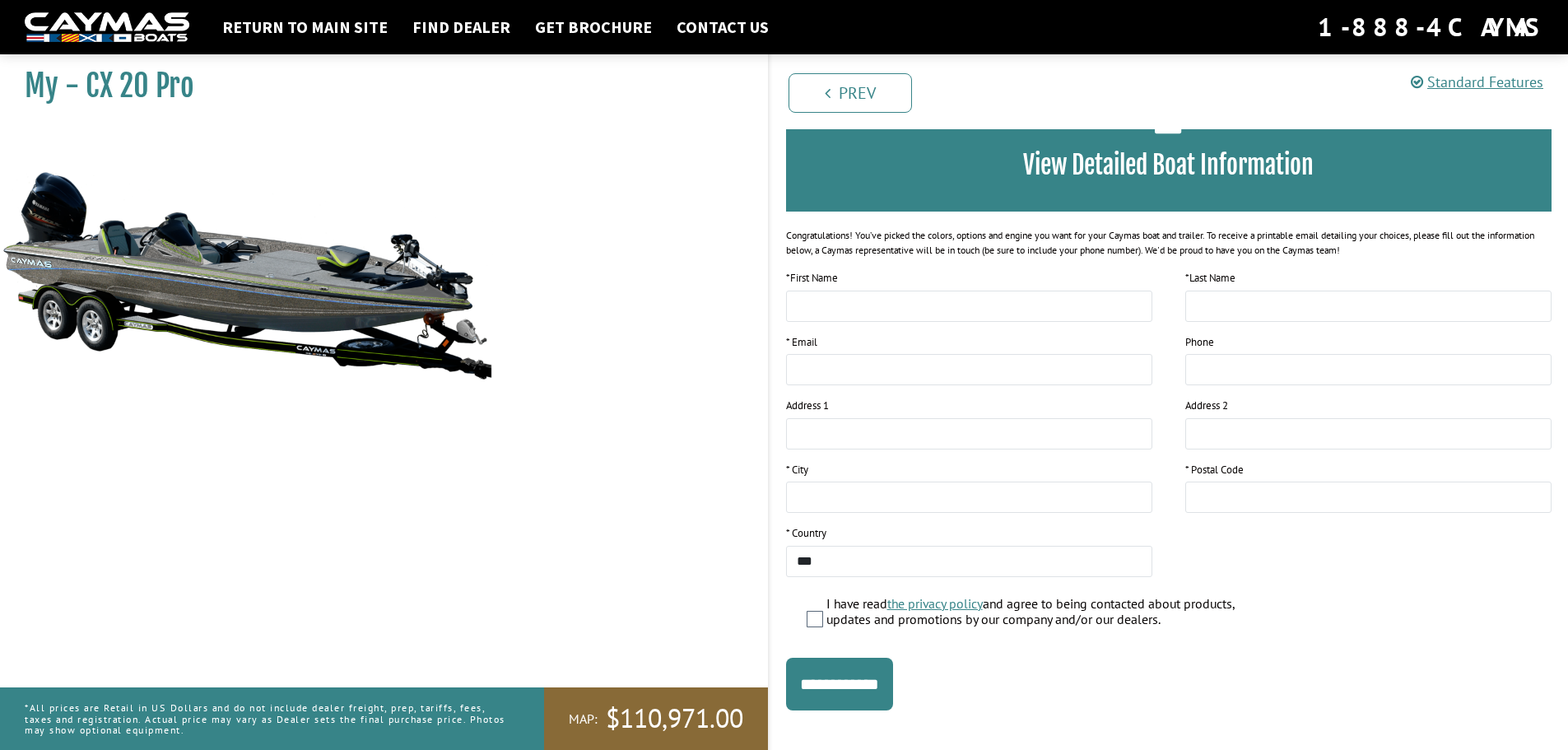
scroll to position [134, 0]
